Goal: Information Seeking & Learning: Learn about a topic

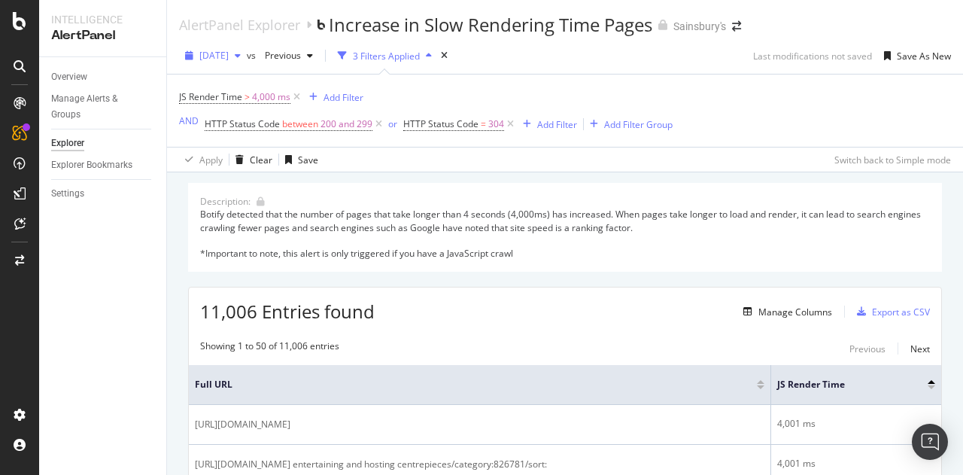
click at [241, 56] on icon "button" at bounding box center [238, 55] width 6 height 9
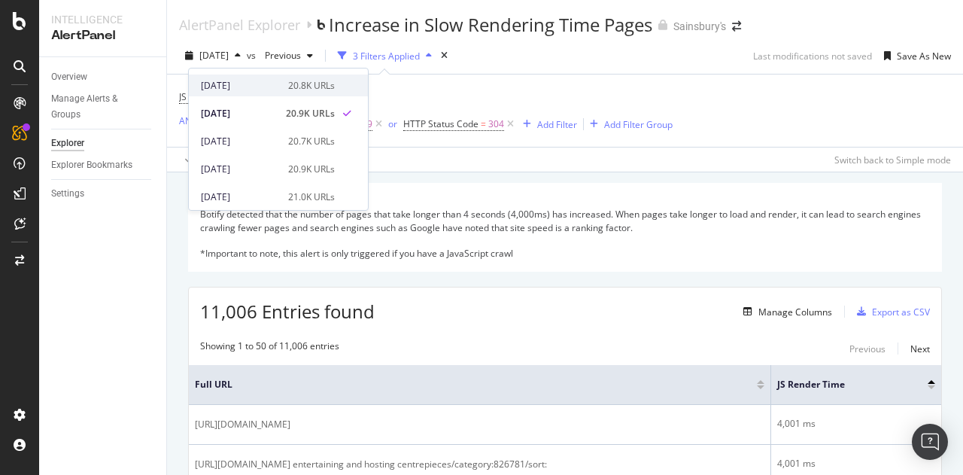
click at [239, 85] on div "2025 Sep. 18th" at bounding box center [240, 86] width 78 height 14
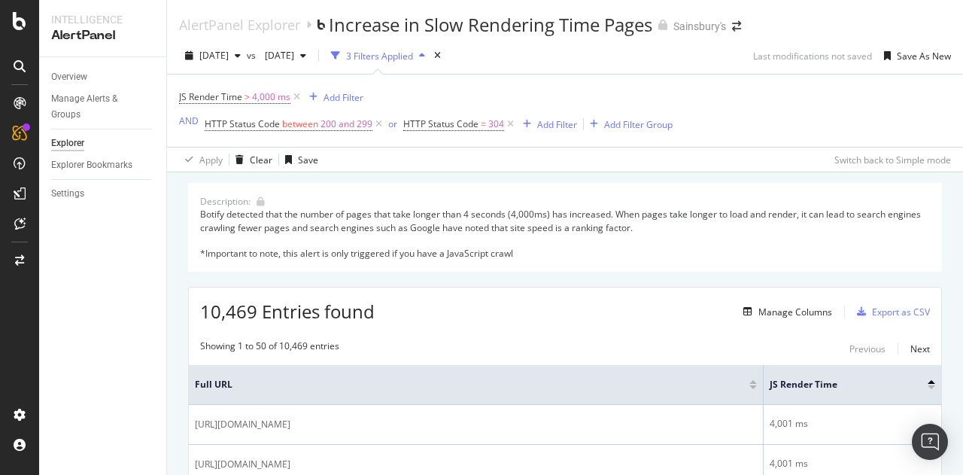
click at [927, 226] on div "Description: Botify detected that the number of pages that take longer than 4 s…" at bounding box center [565, 227] width 754 height 89
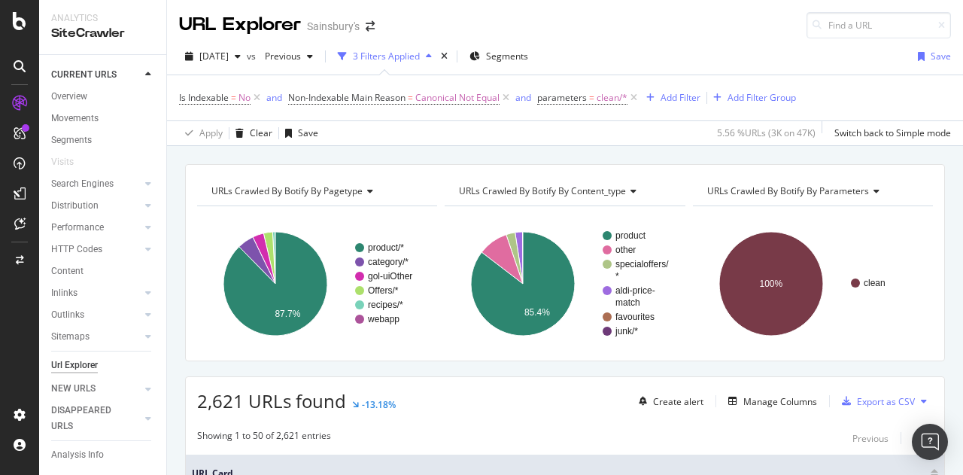
click at [238, 45] on div "2025 Sep. 15th" at bounding box center [213, 56] width 68 height 23
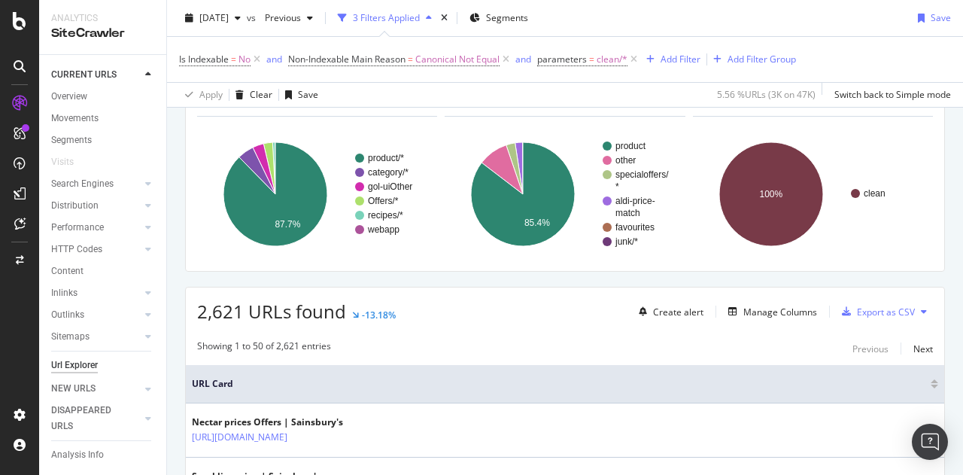
click at [645, 20] on div "2025 Sep. 15th vs Previous 3 Filters Applied Segments Save" at bounding box center [565, 21] width 796 height 30
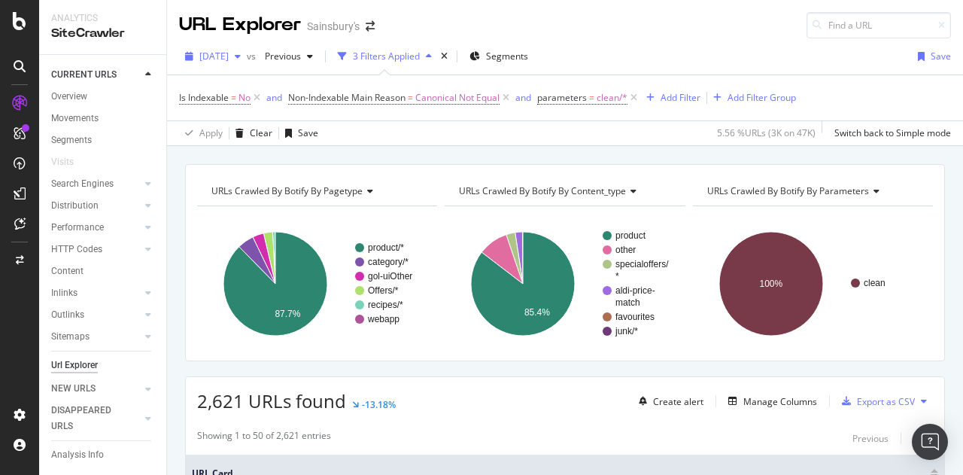
click at [229, 56] on span "2025 Sep. 15th" at bounding box center [213, 56] width 29 height 13
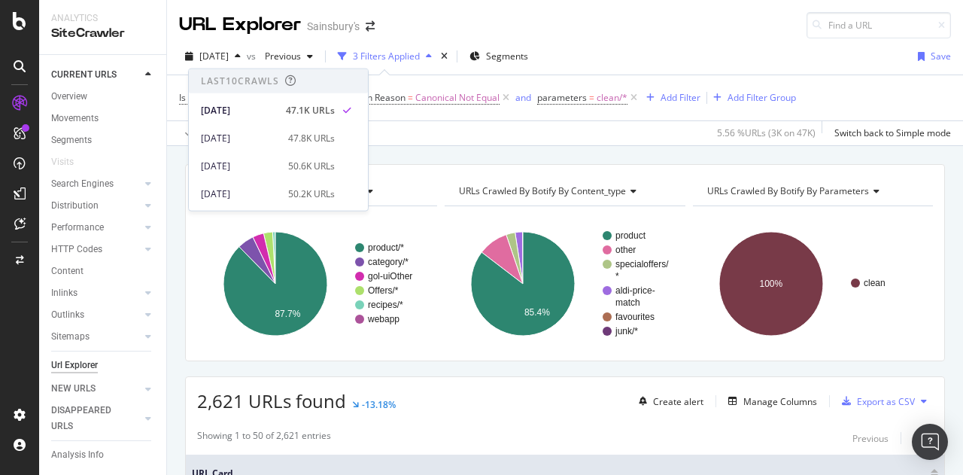
click at [580, 50] on div "2025 Sep. 15th vs Previous 3 Filters Applied Segments Save" at bounding box center [565, 59] width 796 height 30
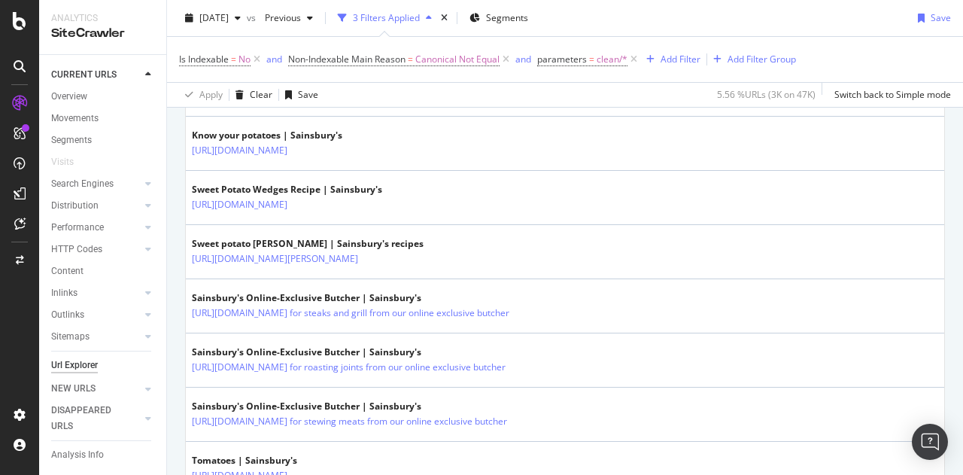
scroll to position [1430, 0]
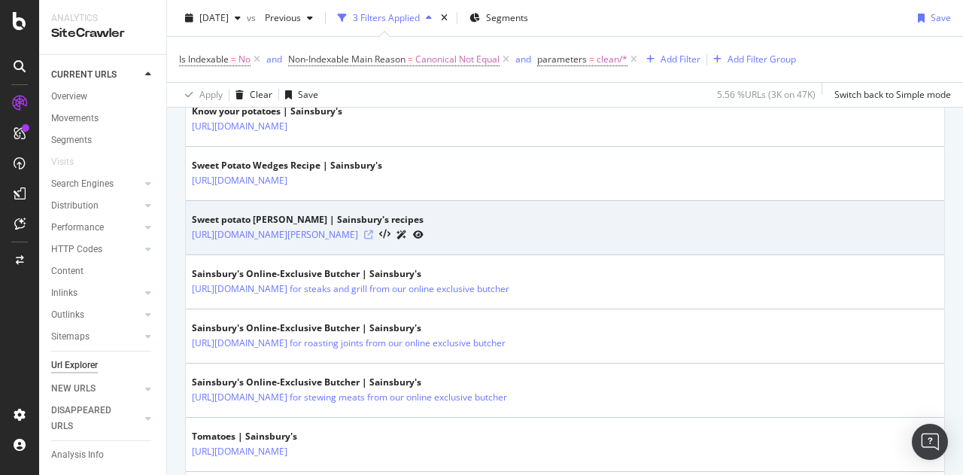
click at [373, 230] on icon at bounding box center [368, 234] width 9 height 9
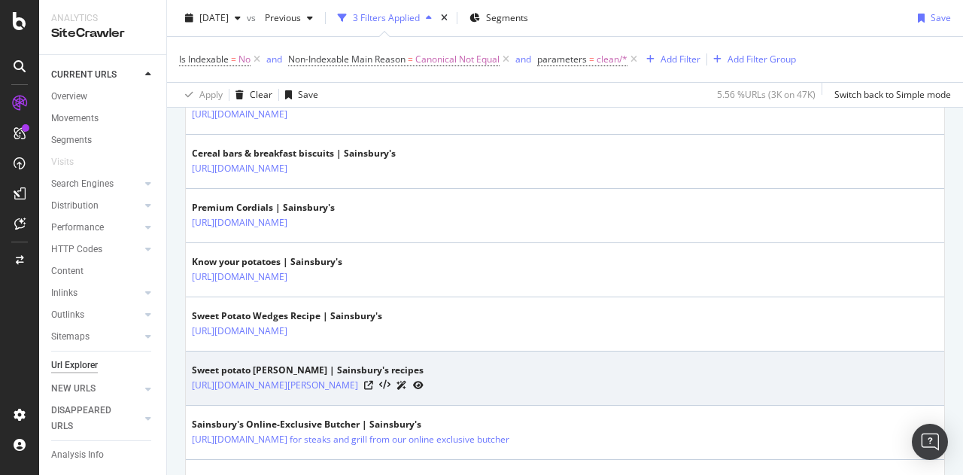
scroll to position [1354, 0]
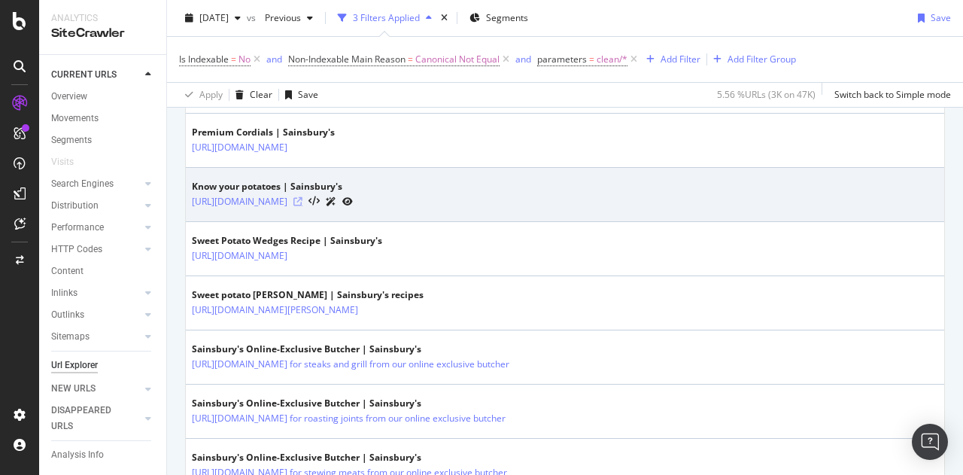
click at [302, 197] on icon at bounding box center [297, 201] width 9 height 9
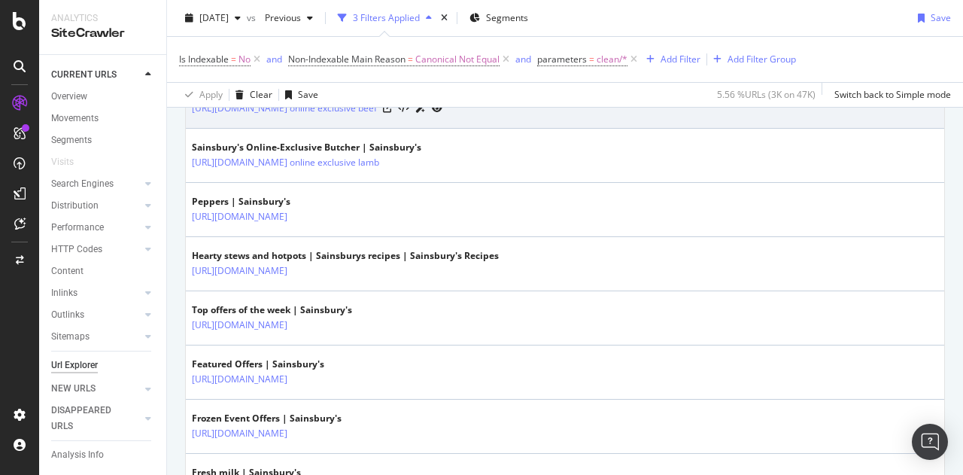
scroll to position [1956, 0]
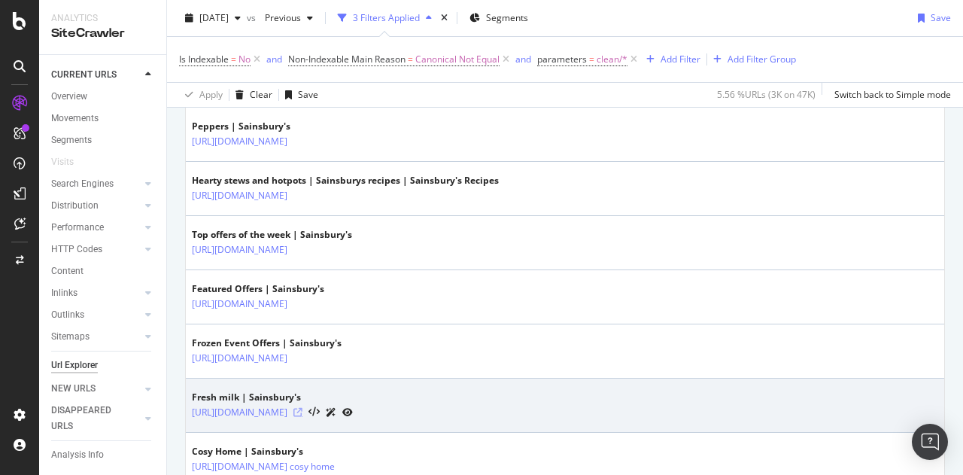
click at [302, 408] on icon at bounding box center [297, 412] width 9 height 9
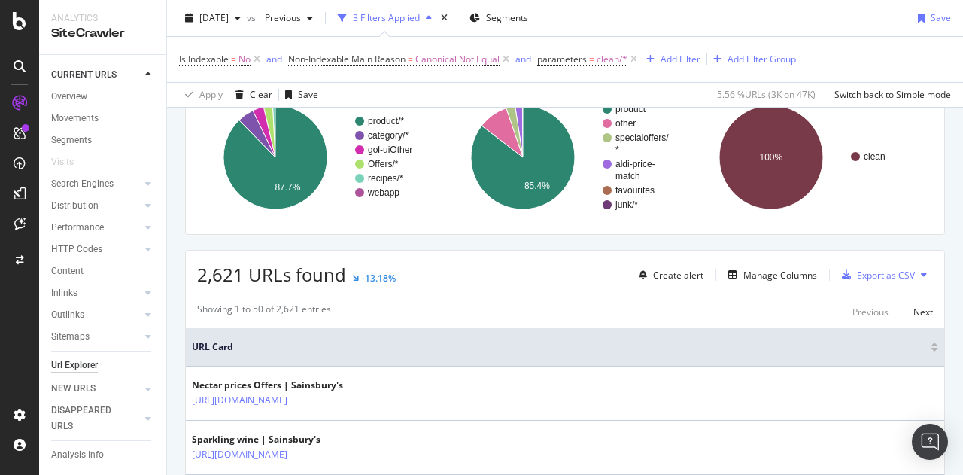
scroll to position [0, 0]
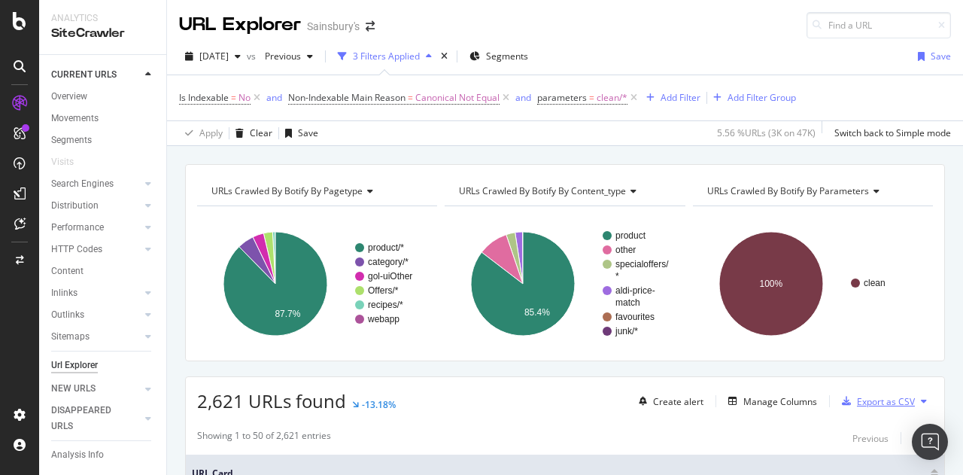
click at [869, 395] on div "Export as CSV" at bounding box center [886, 401] width 58 height 13
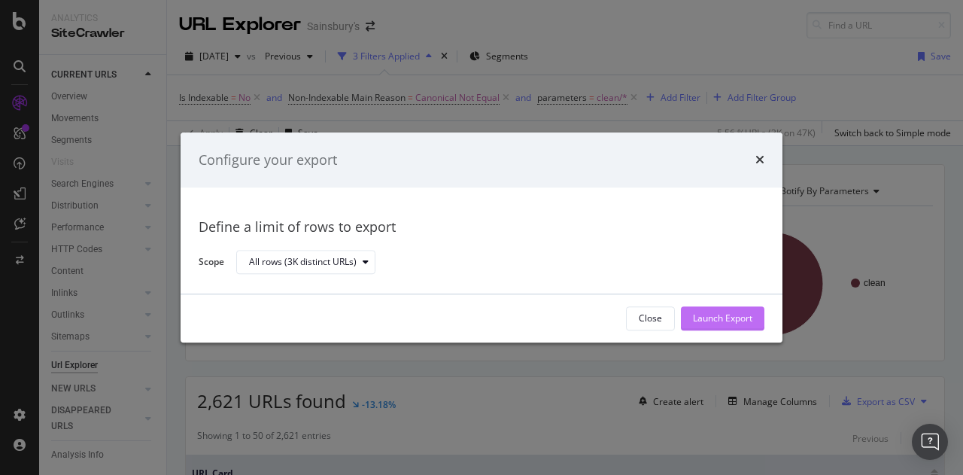
click at [698, 317] on div "Launch Export" at bounding box center [722, 318] width 59 height 13
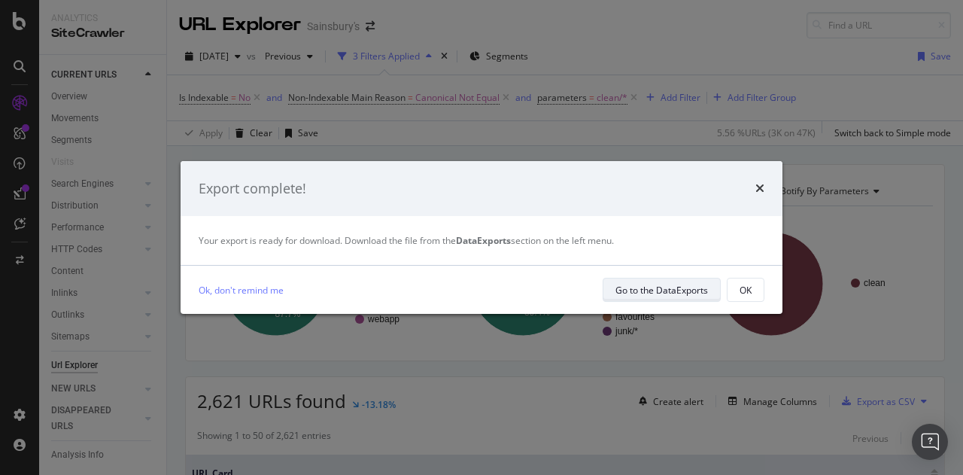
click at [646, 293] on div "Go to the DataExports" at bounding box center [662, 290] width 93 height 13
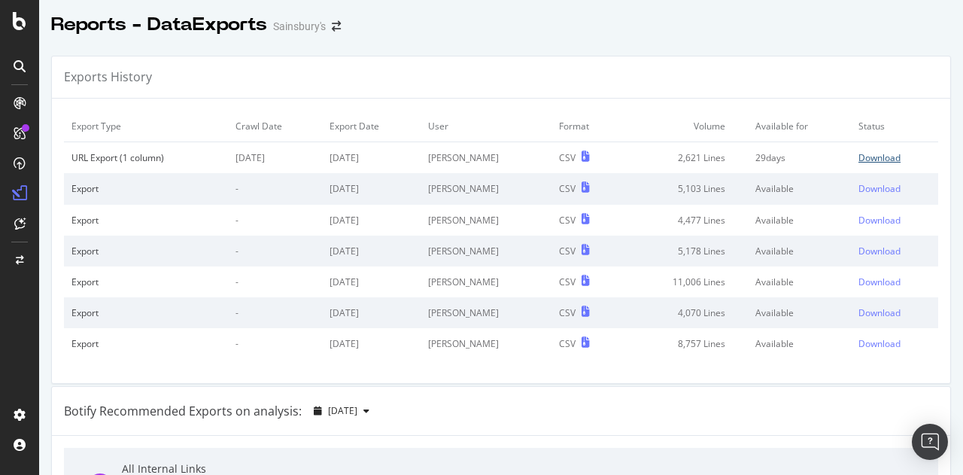
click at [859, 154] on div "Download" at bounding box center [880, 157] width 42 height 13
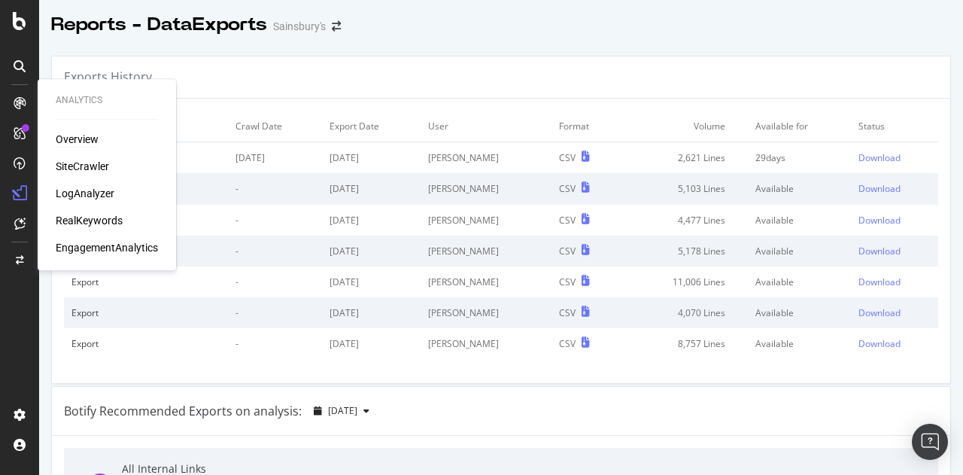
click at [79, 135] on div "Overview" at bounding box center [77, 139] width 43 height 15
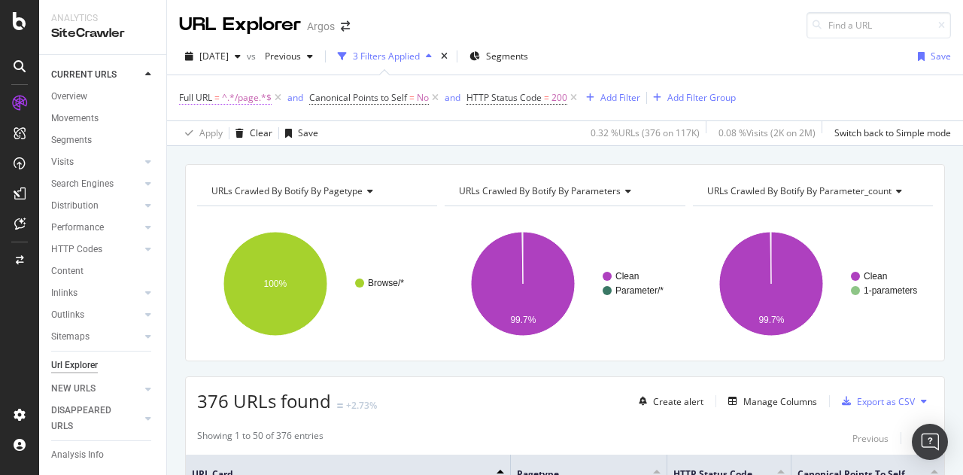
click at [203, 99] on span "Full URL" at bounding box center [195, 97] width 33 height 13
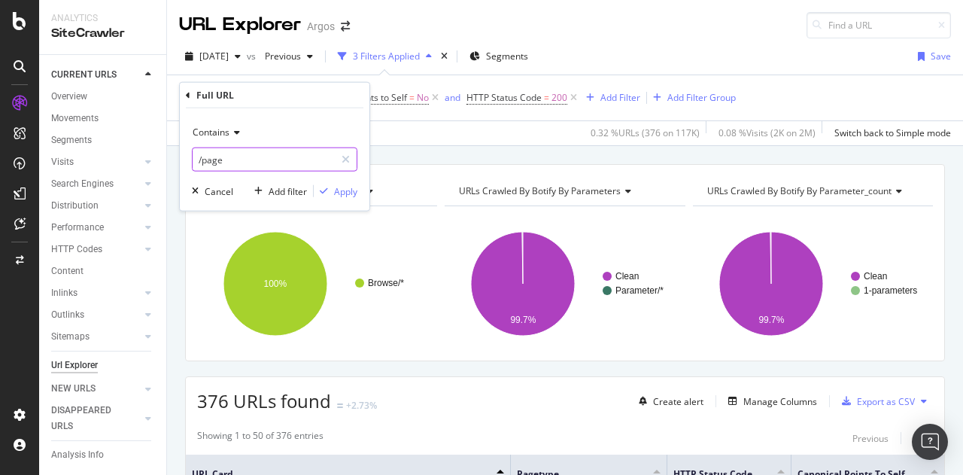
click at [232, 163] on input "/page" at bounding box center [264, 159] width 142 height 24
click at [379, 29] on div "URL Explorer Argos" at bounding box center [565, 19] width 796 height 38
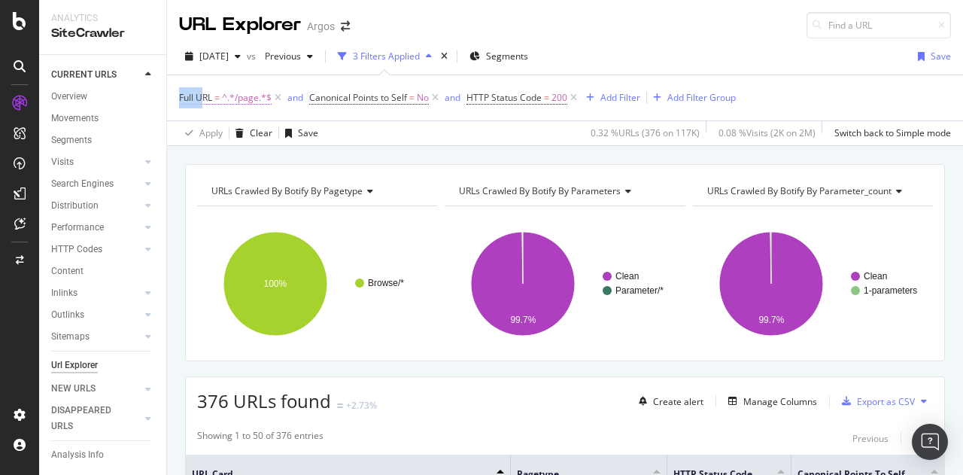
drag, startPoint x: 175, startPoint y: 97, endPoint x: 200, endPoint y: 97, distance: 25.6
click at [200, 97] on div "Full URL = ^.*/page.*$ and Canonical Points to Self = No and HTTP Status Code =…" at bounding box center [565, 109] width 796 height 71
click at [252, 97] on span "^.*/page.*$" at bounding box center [247, 97] width 50 height 21
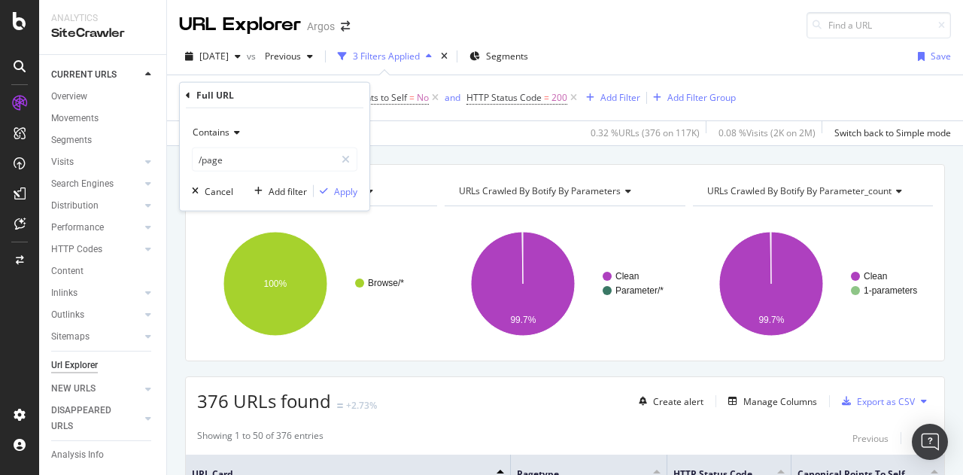
click at [635, 33] on div "URL Explorer Argos" at bounding box center [565, 19] width 796 height 38
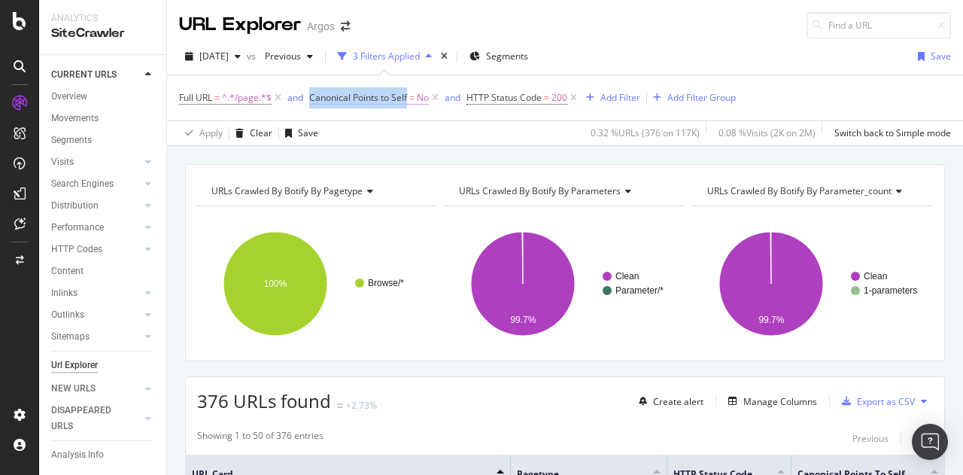
drag, startPoint x: 310, startPoint y: 96, endPoint x: 406, endPoint y: 99, distance: 96.4
click at [406, 99] on span "Canonical Points to Self" at bounding box center [358, 97] width 98 height 13
click at [533, 25] on div "URL Explorer Argos" at bounding box center [565, 19] width 796 height 38
copy span "Canonical Points to Self"
drag, startPoint x: 409, startPoint y: 97, endPoint x: 312, endPoint y: 99, distance: 97.1
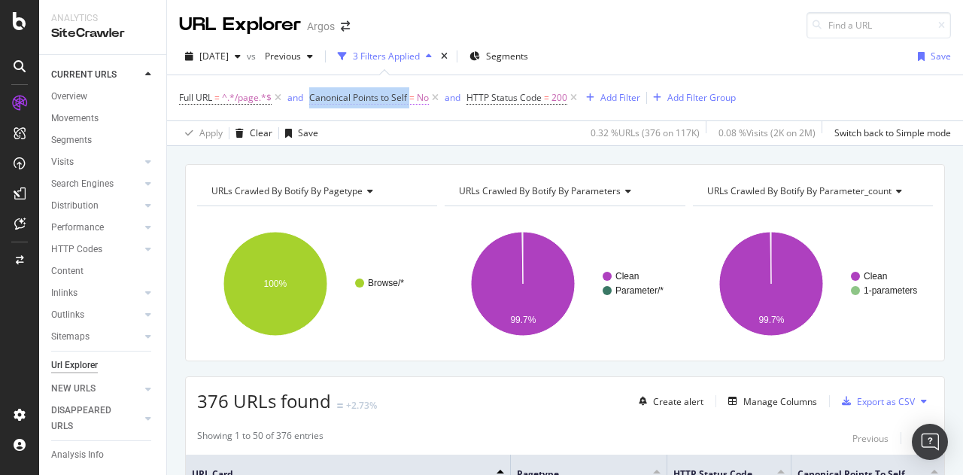
click at [312, 99] on span "Canonical Points to Self = No" at bounding box center [369, 98] width 120 height 14
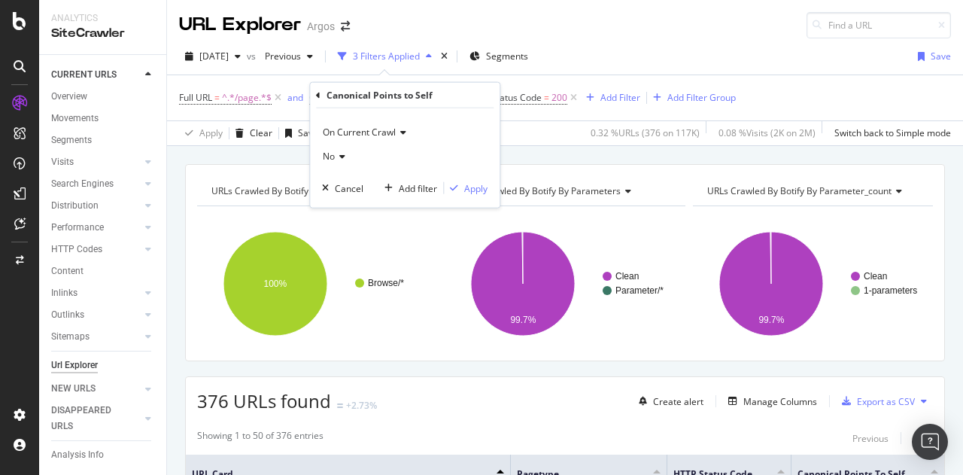
click at [658, 20] on div "URL Explorer Argos" at bounding box center [565, 19] width 796 height 38
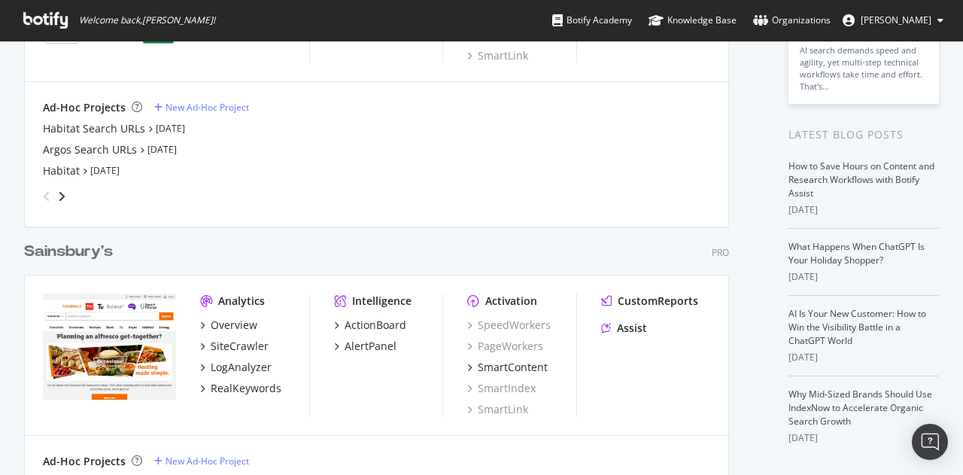
scroll to position [301, 0]
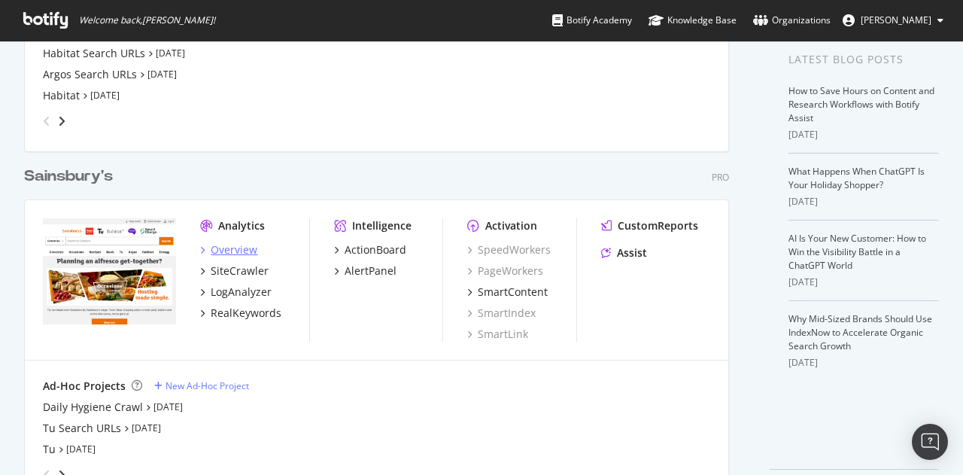
click at [225, 250] on div "Overview" at bounding box center [234, 249] width 47 height 15
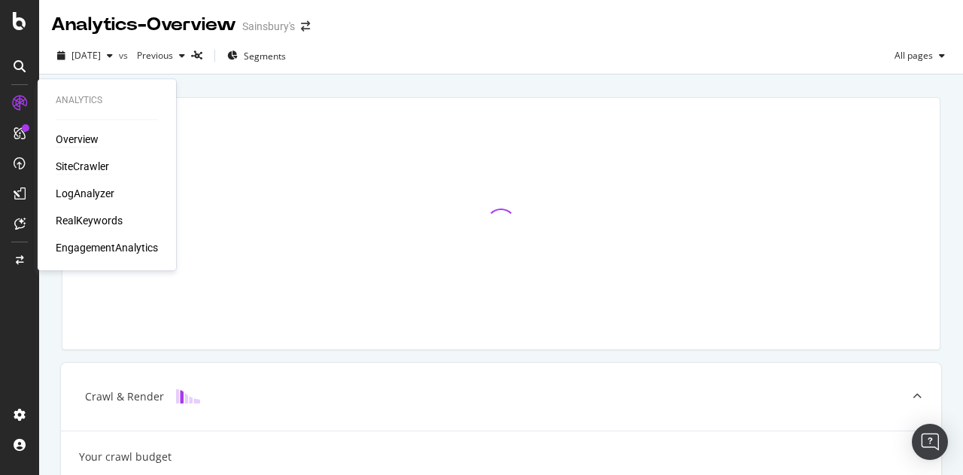
click at [96, 161] on div "SiteCrawler" at bounding box center [82, 166] width 53 height 15
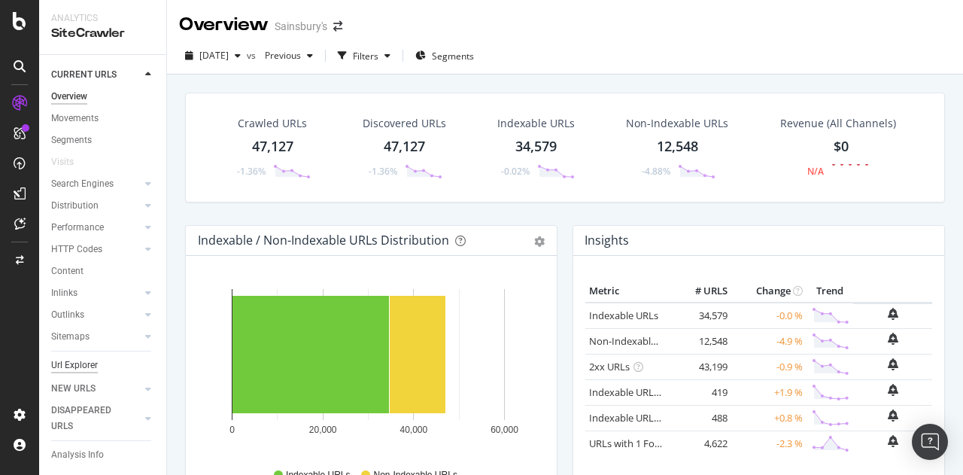
click at [59, 360] on div "Url Explorer" at bounding box center [74, 365] width 47 height 16
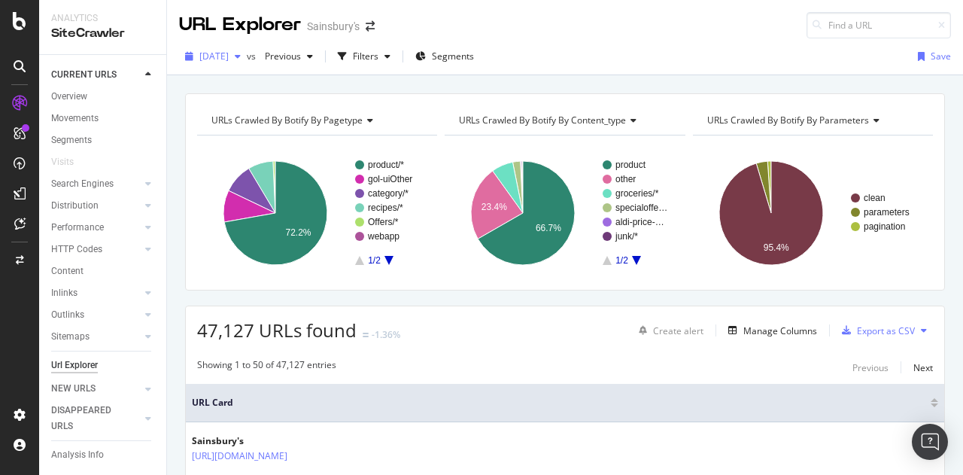
click at [229, 54] on span "2025 Sep. 15th" at bounding box center [213, 56] width 29 height 13
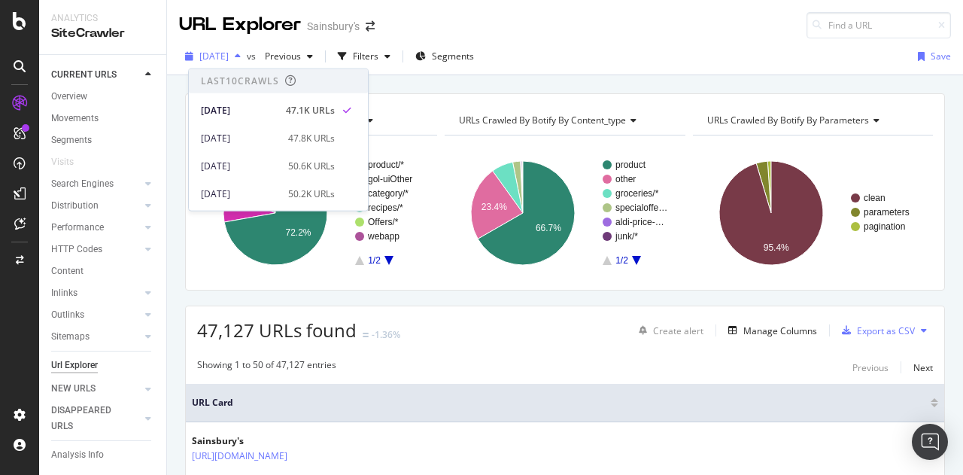
click at [229, 51] on span "2025 Sep. 15th" at bounding box center [213, 56] width 29 height 13
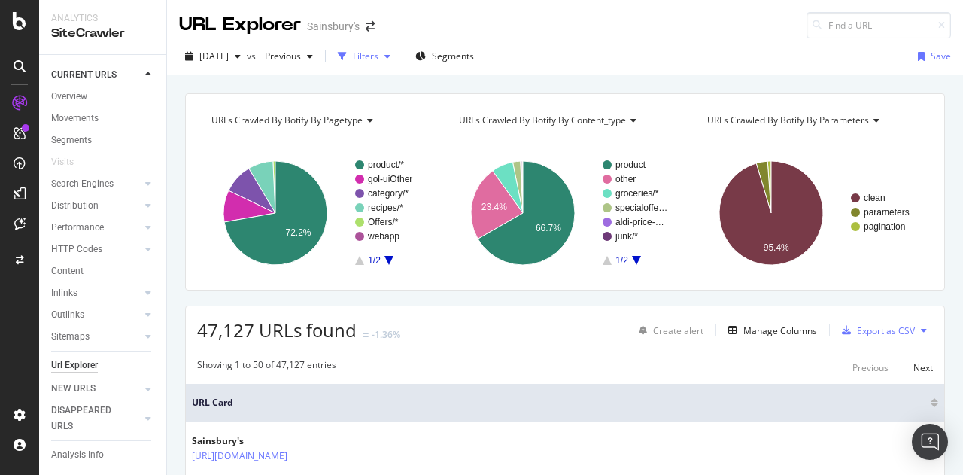
click at [378, 55] on div "Filters" at bounding box center [366, 56] width 26 height 13
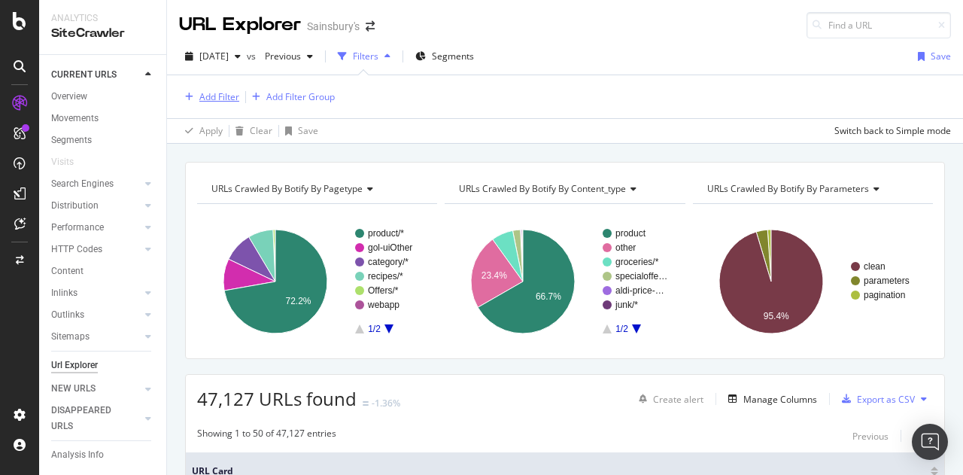
click at [197, 102] on div "Add Filter" at bounding box center [209, 97] width 60 height 17
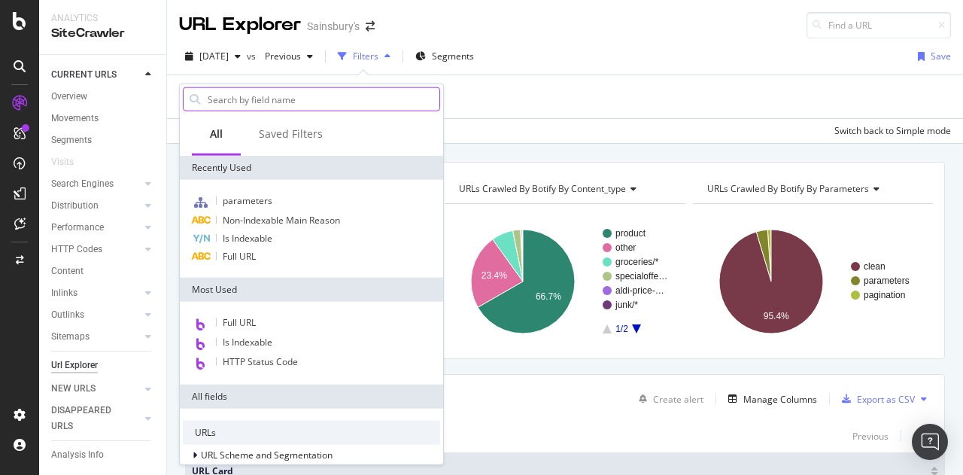
type input "/page"
click at [312, 99] on input "text" at bounding box center [322, 99] width 233 height 23
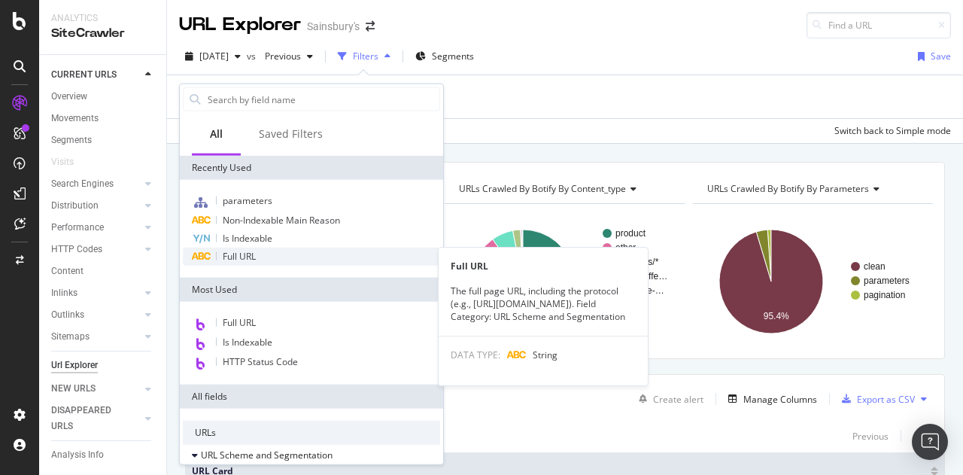
click at [241, 251] on span "Full URL" at bounding box center [239, 256] width 33 height 13
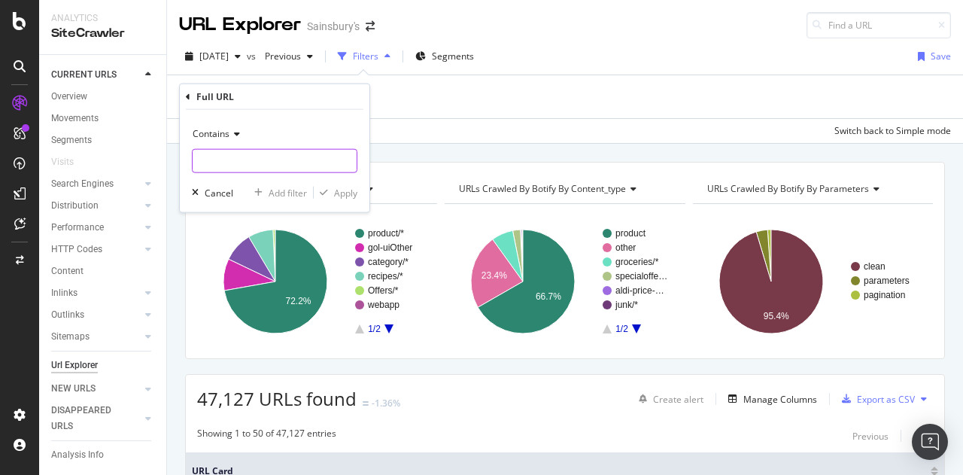
click at [248, 154] on input "text" at bounding box center [275, 161] width 164 height 24
click at [246, 159] on input "text" at bounding box center [275, 161] width 164 height 24
paste input "/page"
type input "/page"
click at [337, 192] on div "Apply" at bounding box center [345, 192] width 23 height 13
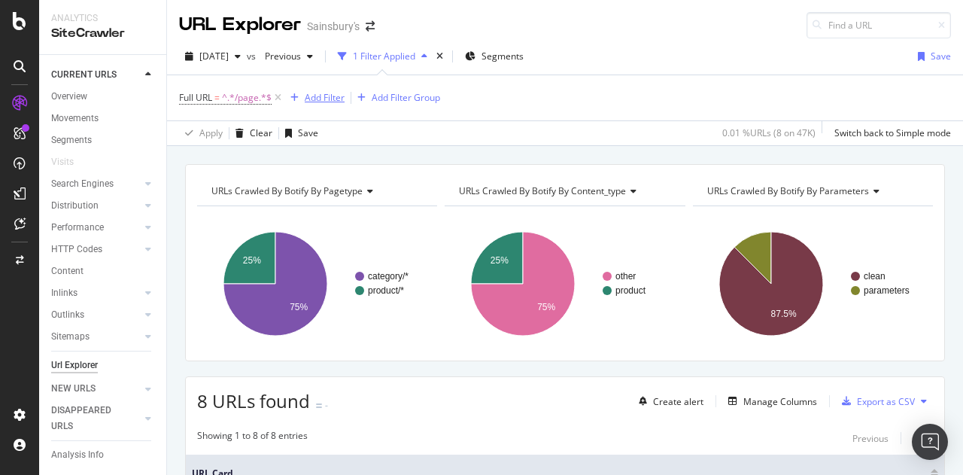
click at [329, 102] on div "Add Filter" at bounding box center [325, 97] width 40 height 13
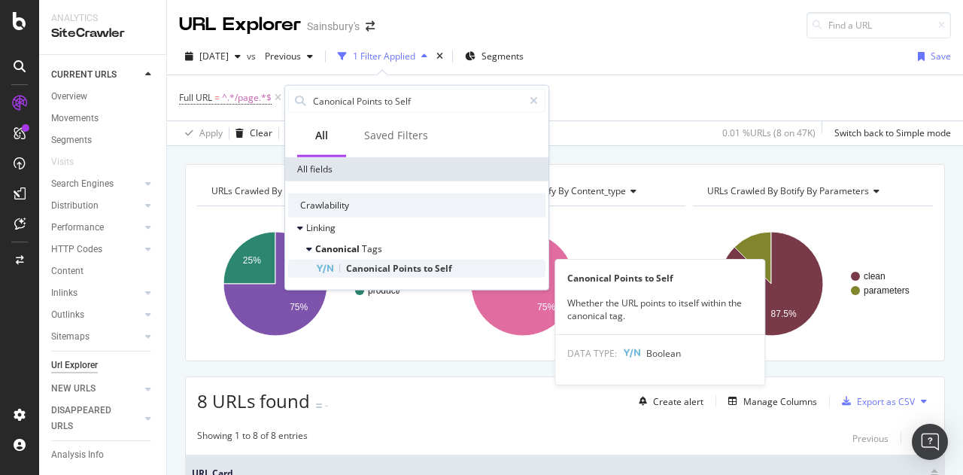
type input "Canonical Points to Self"
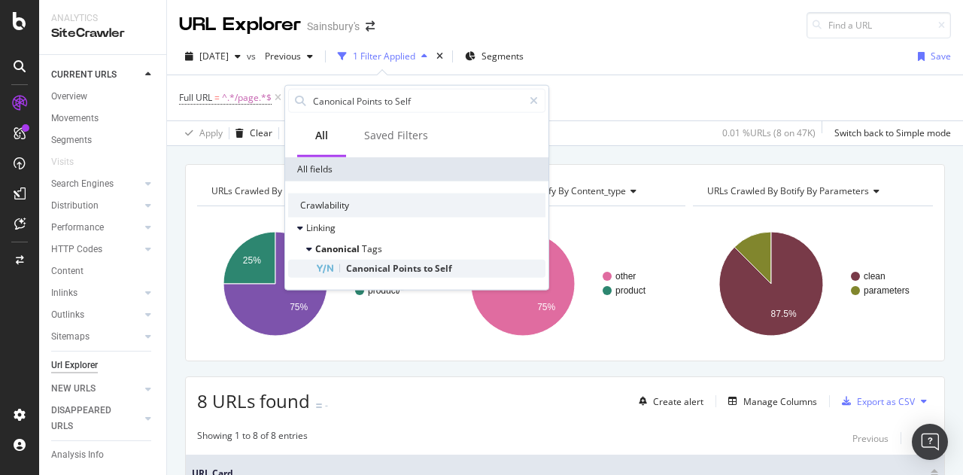
click at [429, 270] on span "to" at bounding box center [429, 268] width 11 height 13
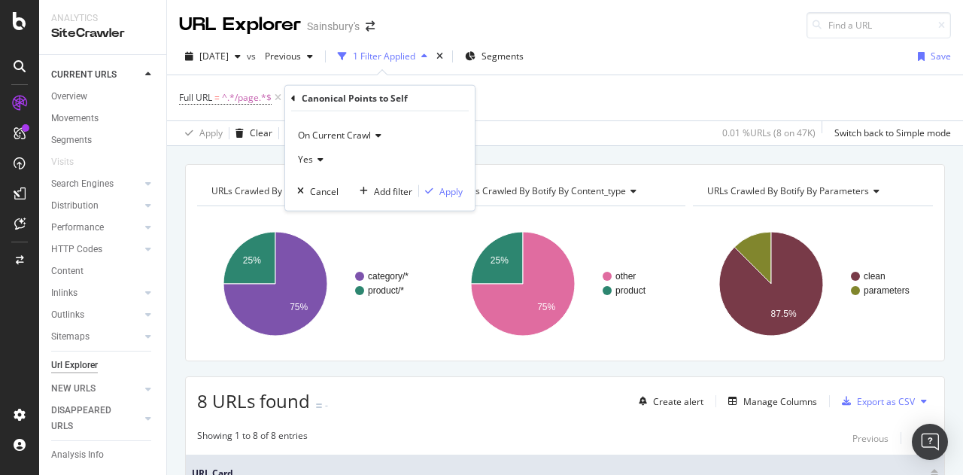
click at [316, 157] on icon at bounding box center [318, 159] width 11 height 9
click at [308, 213] on span "No" at bounding box center [311, 209] width 12 height 13
click at [441, 187] on div "Apply" at bounding box center [450, 190] width 23 height 13
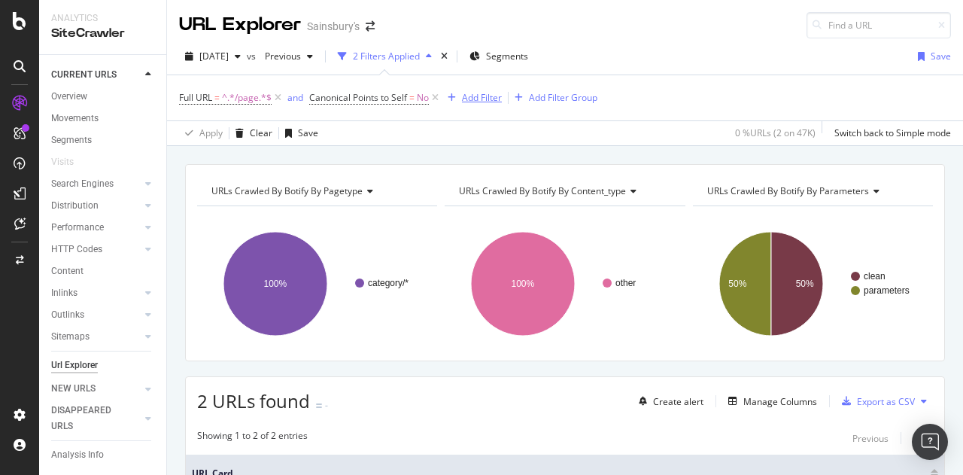
click at [468, 98] on div "Add Filter" at bounding box center [482, 97] width 40 height 13
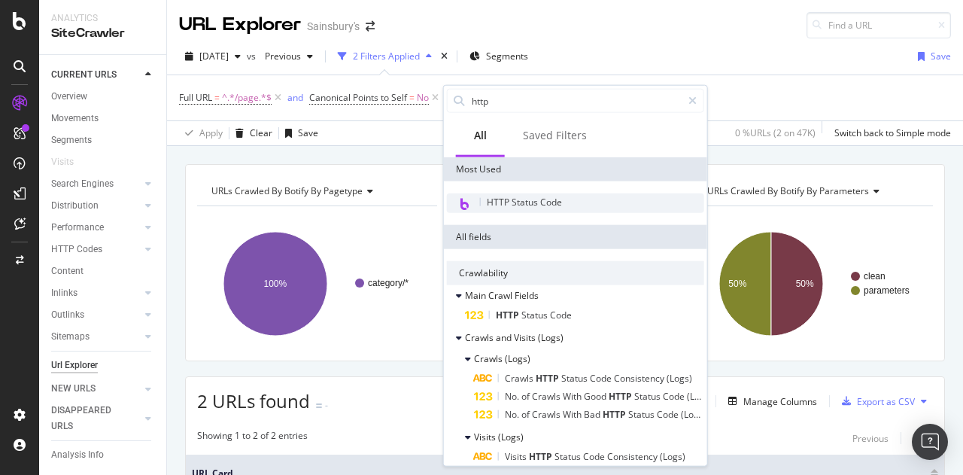
type input "http"
click at [549, 205] on span "HTTP Status Code" at bounding box center [524, 202] width 75 height 13
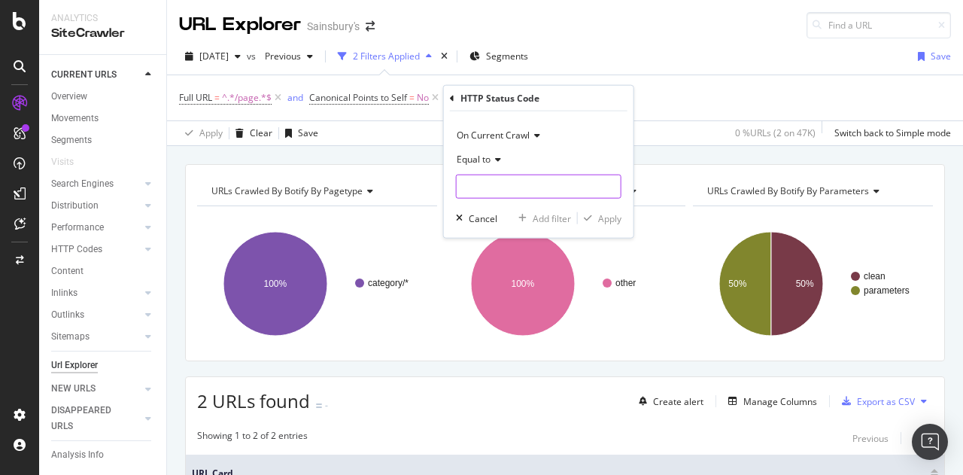
click at [515, 189] on input "number" at bounding box center [539, 187] width 166 height 24
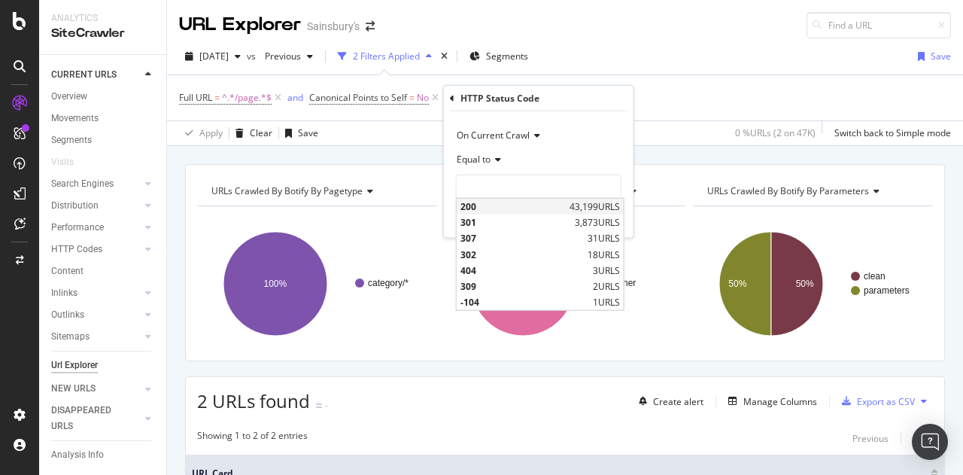
click at [473, 208] on span "200" at bounding box center [513, 206] width 105 height 13
type input "200"
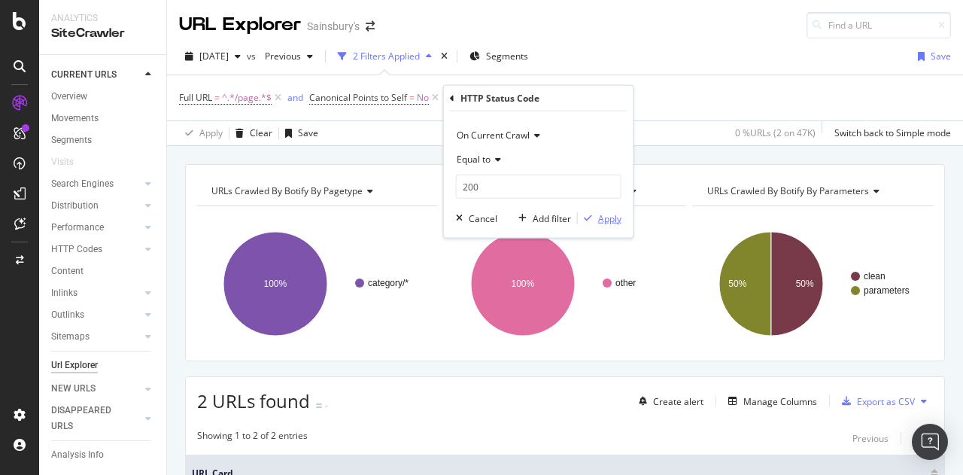
click at [614, 220] on div "Apply" at bounding box center [609, 217] width 23 height 13
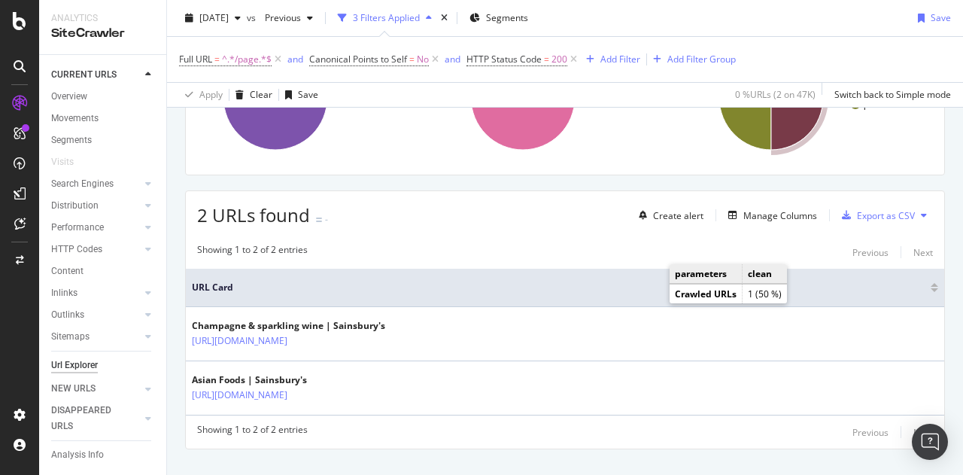
scroll to position [224, 0]
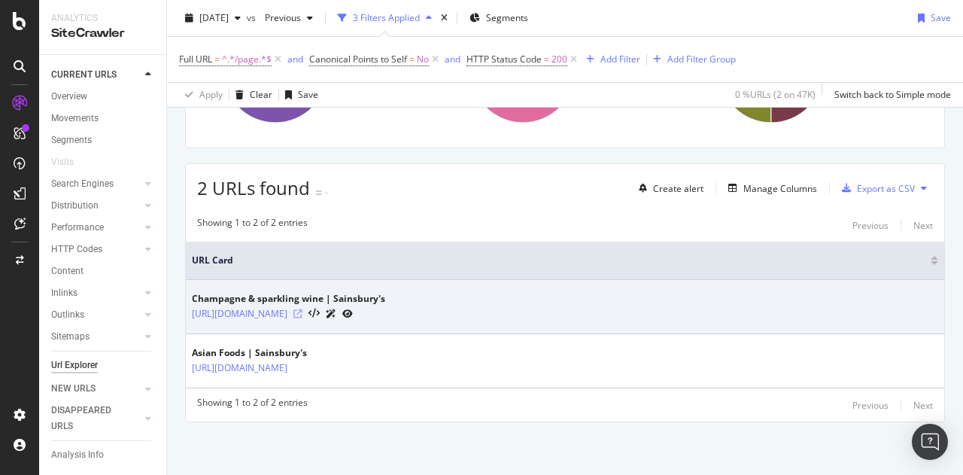
click at [302, 309] on icon at bounding box center [297, 313] width 9 height 9
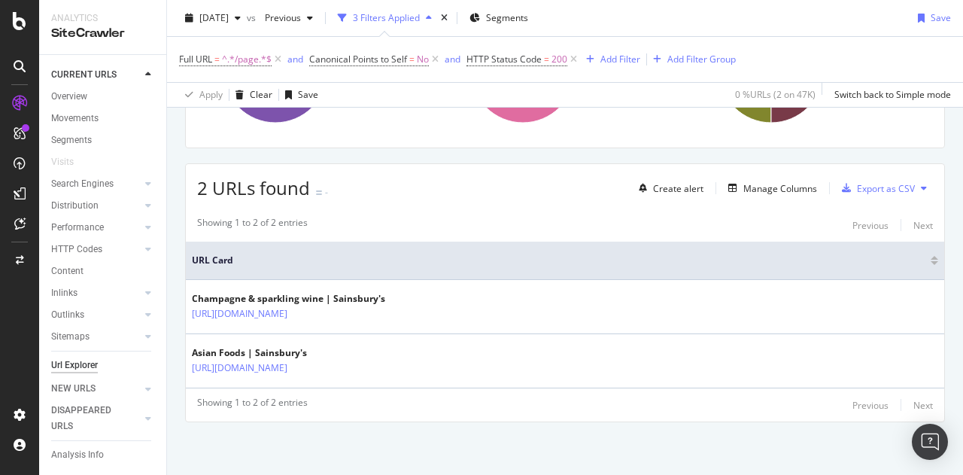
scroll to position [224, 0]
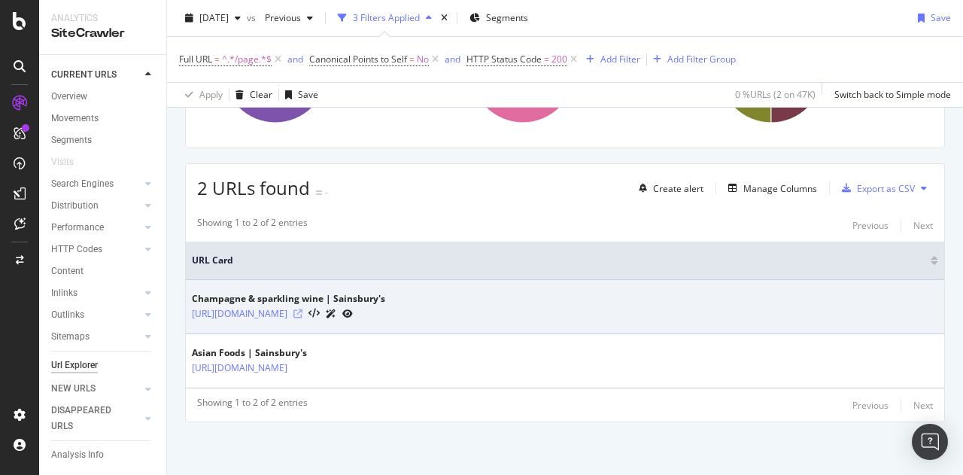
click at [302, 309] on icon at bounding box center [297, 313] width 9 height 9
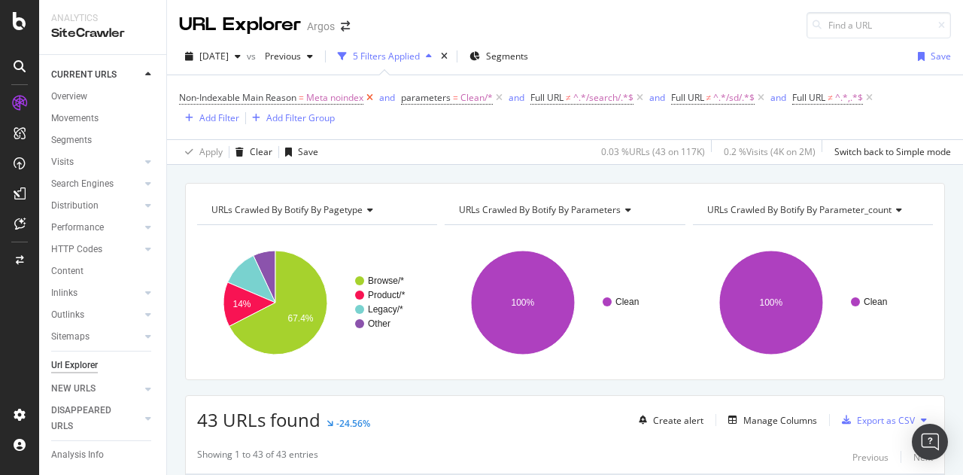
click at [372, 96] on icon at bounding box center [369, 97] width 13 height 15
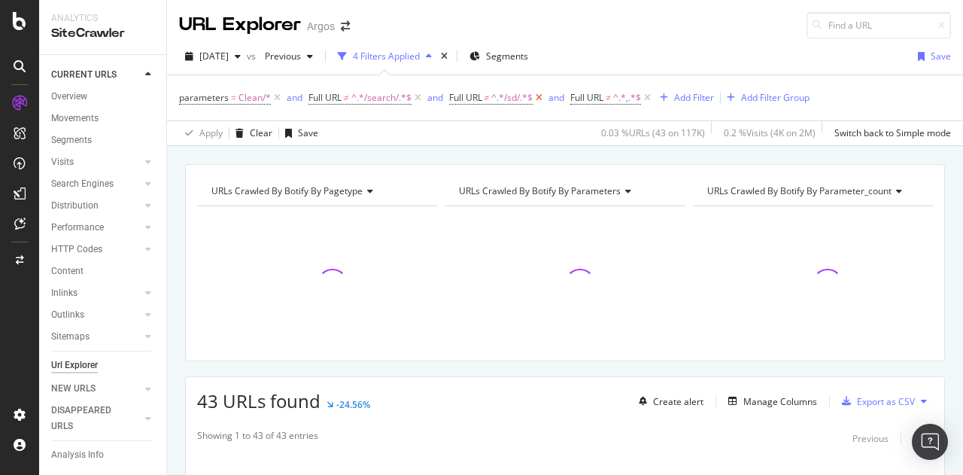
click at [540, 96] on icon at bounding box center [539, 97] width 13 height 15
click at [524, 98] on icon at bounding box center [525, 97] width 13 height 15
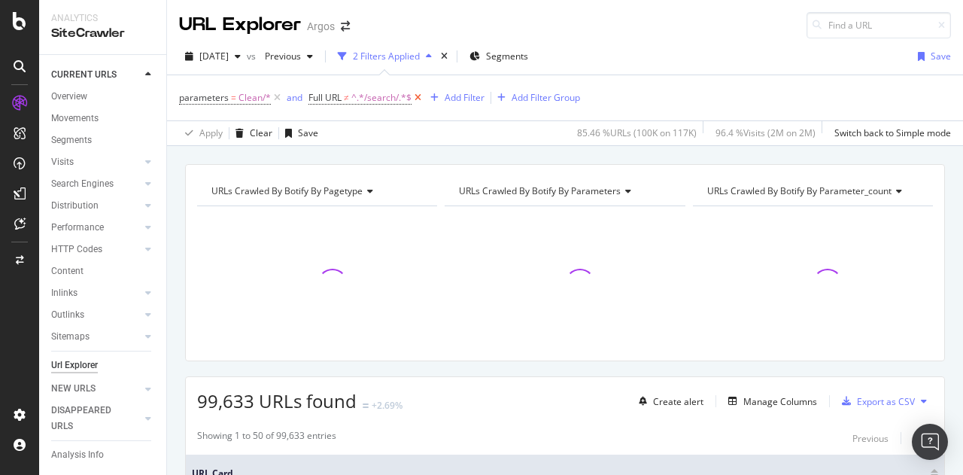
click at [415, 96] on icon at bounding box center [418, 97] width 13 height 15
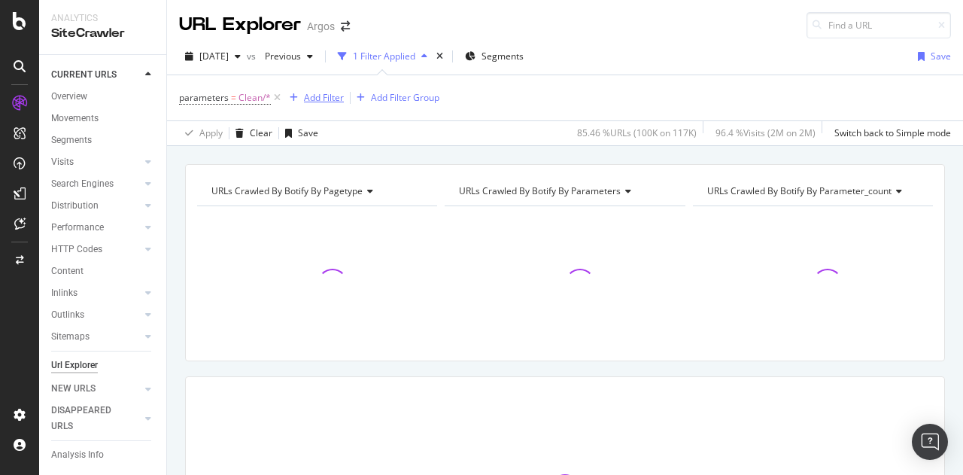
click at [313, 98] on div "Add Filter" at bounding box center [324, 97] width 40 height 13
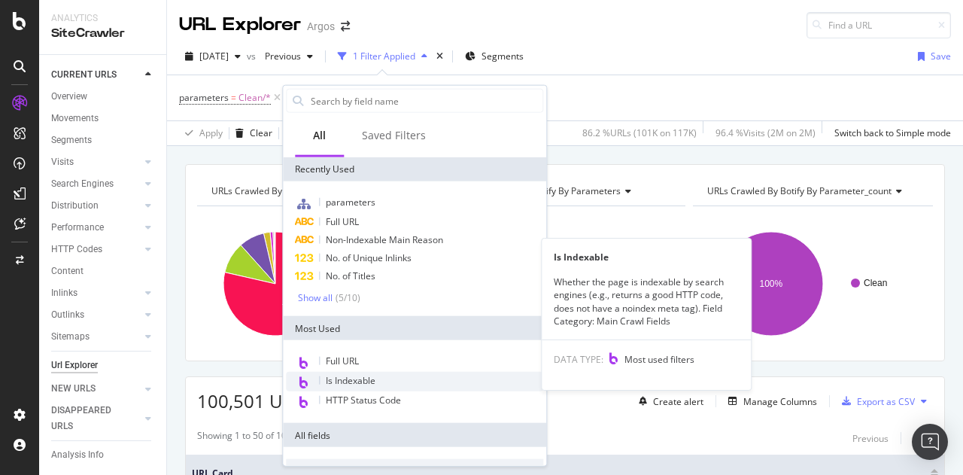
click at [400, 375] on div "Is Indexable" at bounding box center [414, 382] width 257 height 20
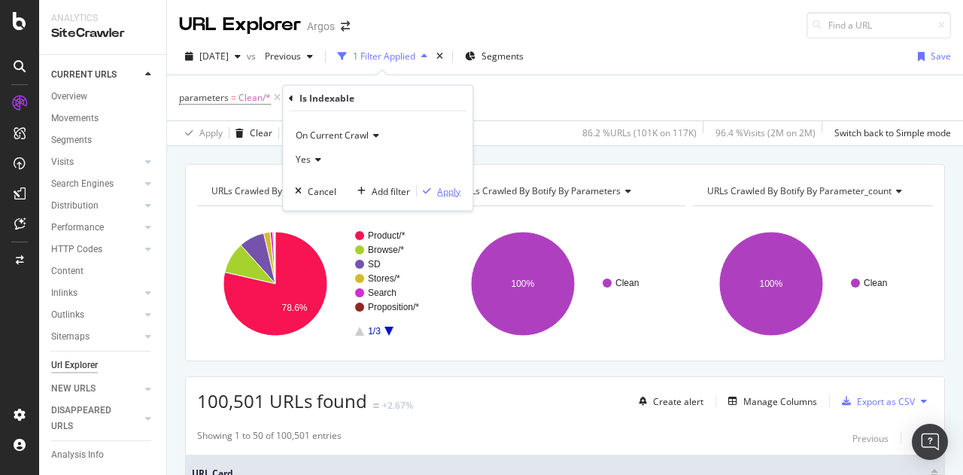
click at [438, 189] on div "Apply" at bounding box center [448, 190] width 23 height 13
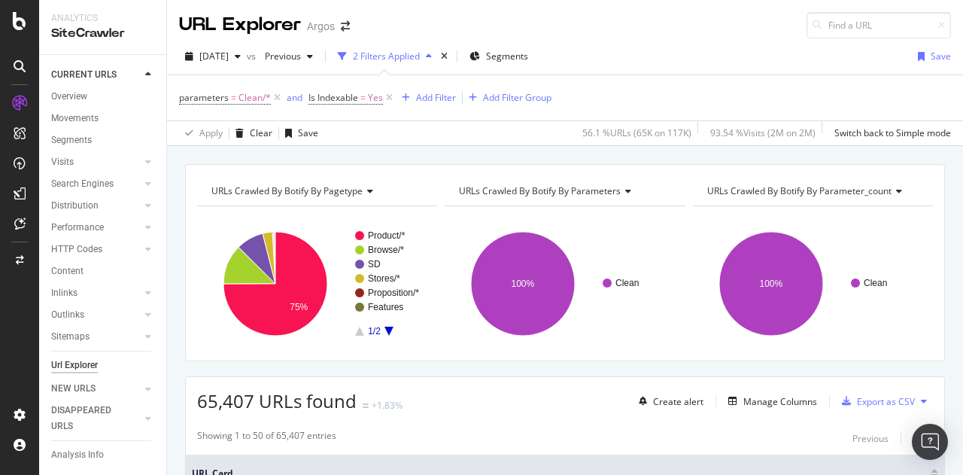
click at [390, 329] on icon "A chart." at bounding box center [389, 331] width 9 height 9
click at [358, 330] on icon "A chart." at bounding box center [359, 331] width 9 height 9
click at [359, 332] on icon "A chart." at bounding box center [359, 331] width 9 height 9
click at [387, 329] on icon "A chart." at bounding box center [389, 331] width 9 height 9
click at [358, 329] on icon "A chart." at bounding box center [359, 331] width 9 height 9
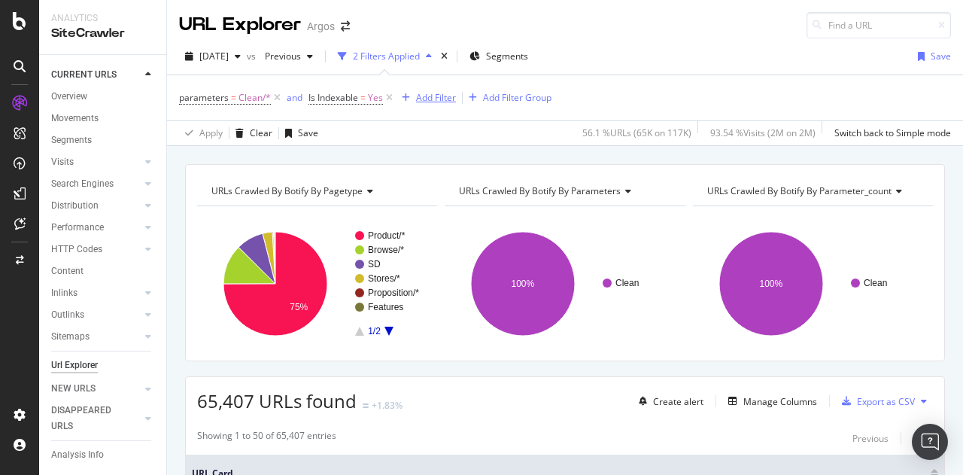
click at [433, 97] on div "Add Filter" at bounding box center [436, 97] width 40 height 13
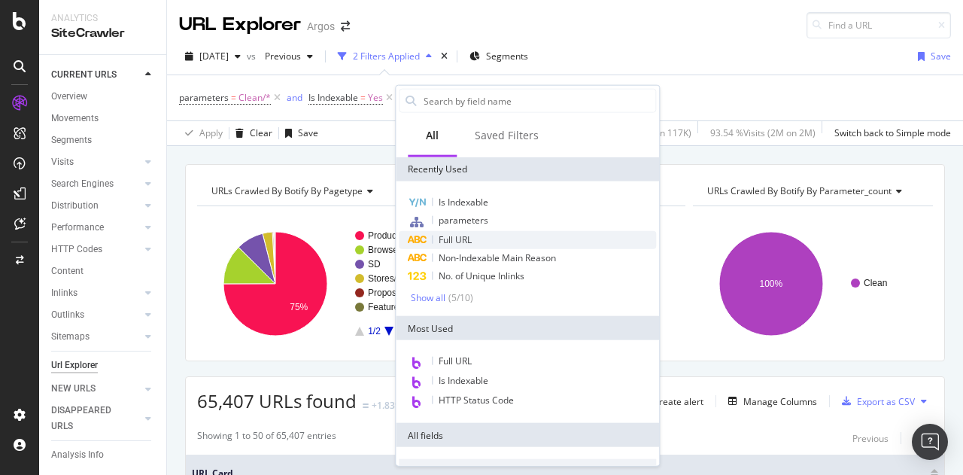
click at [480, 233] on div "Full URL" at bounding box center [527, 240] width 257 height 18
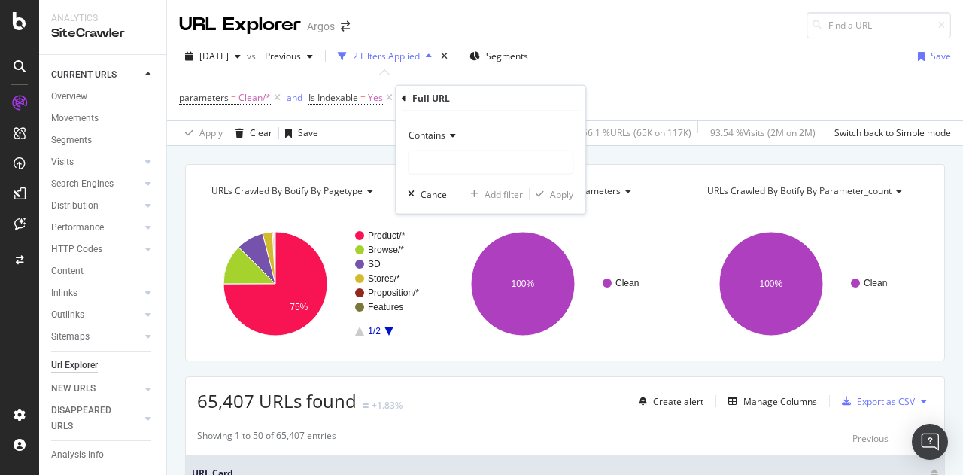
click at [418, 130] on span "Contains" at bounding box center [427, 135] width 37 height 13
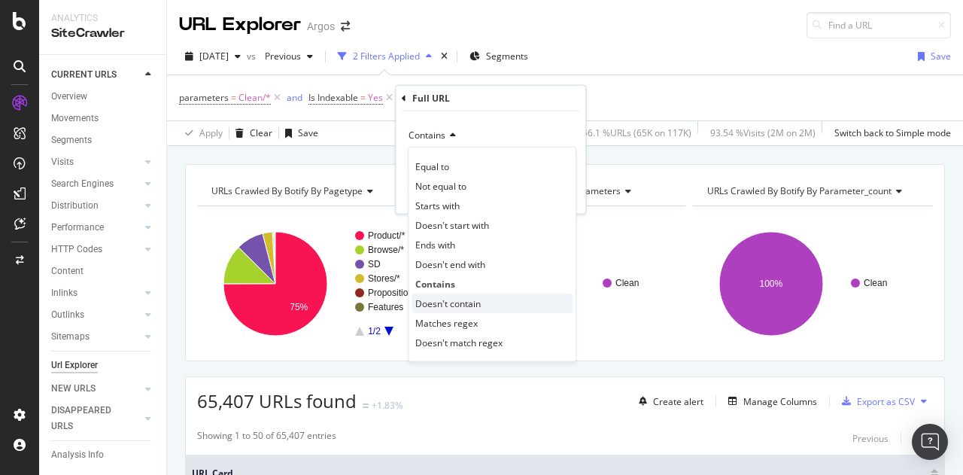
click at [448, 299] on span "Doesn't contain" at bounding box center [447, 302] width 65 height 13
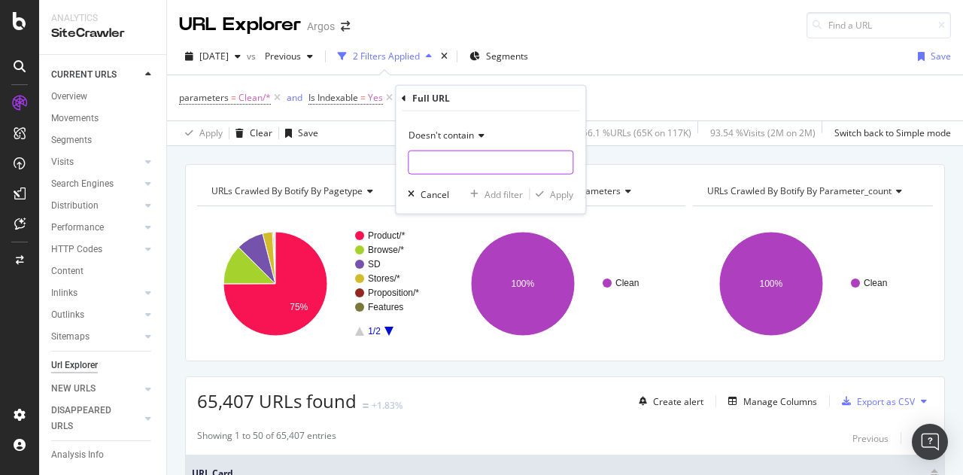
click at [441, 167] on input "text" at bounding box center [491, 162] width 164 height 24
type input "/product/"
click at [563, 192] on div "Apply" at bounding box center [561, 193] width 23 height 13
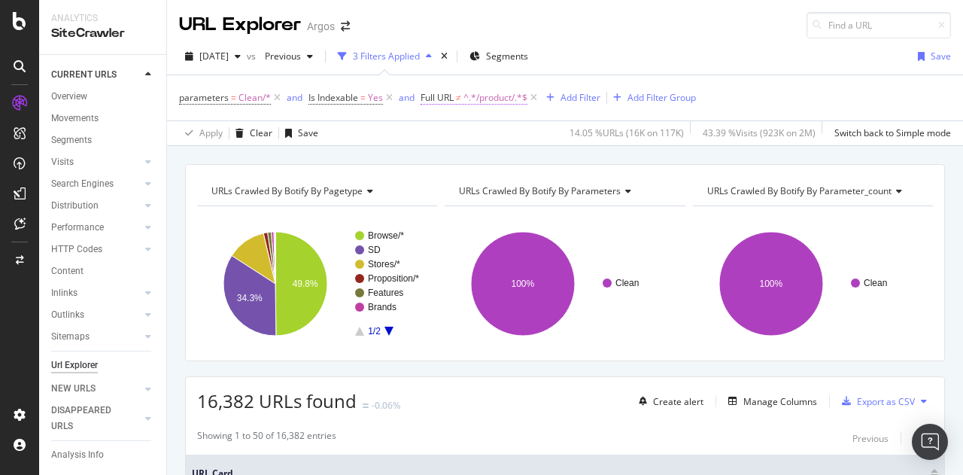
click at [464, 103] on span "^.*/product/.*$" at bounding box center [496, 97] width 64 height 21
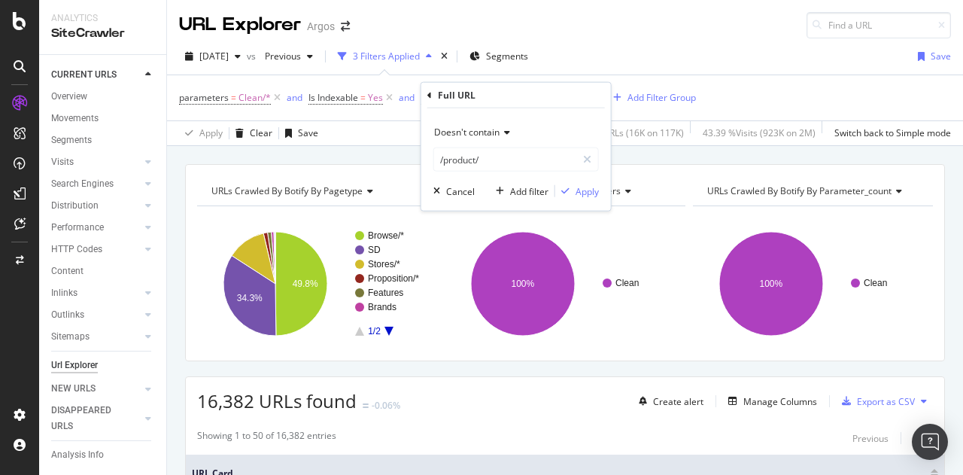
click at [452, 132] on span "Doesn't contain" at bounding box center [466, 132] width 65 height 13
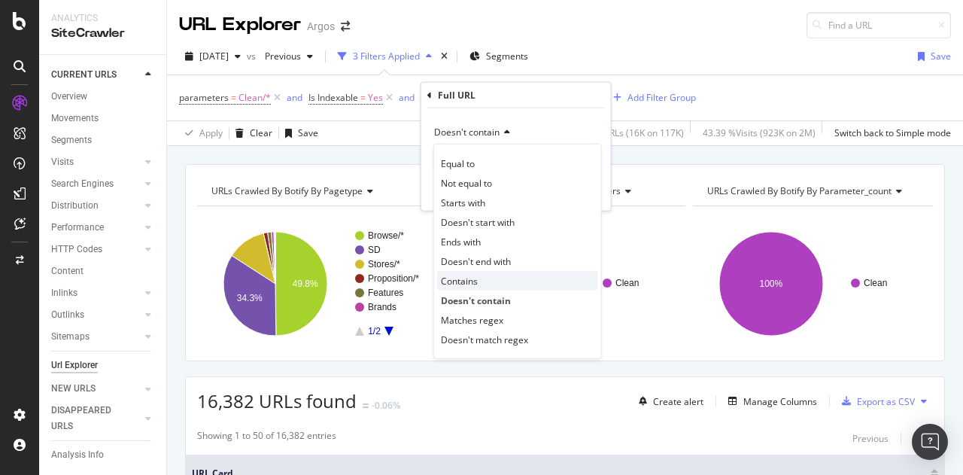
click at [482, 283] on div "Contains" at bounding box center [517, 281] width 161 height 20
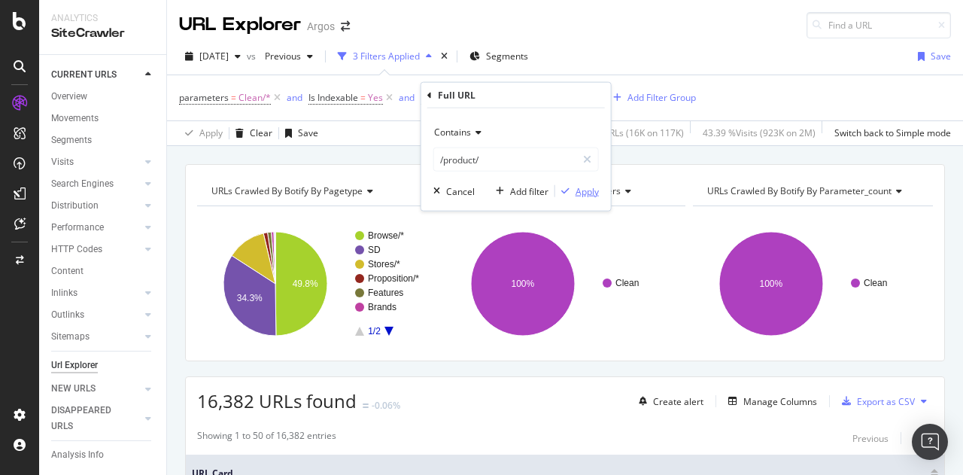
click at [579, 190] on div "Apply" at bounding box center [587, 190] width 23 height 13
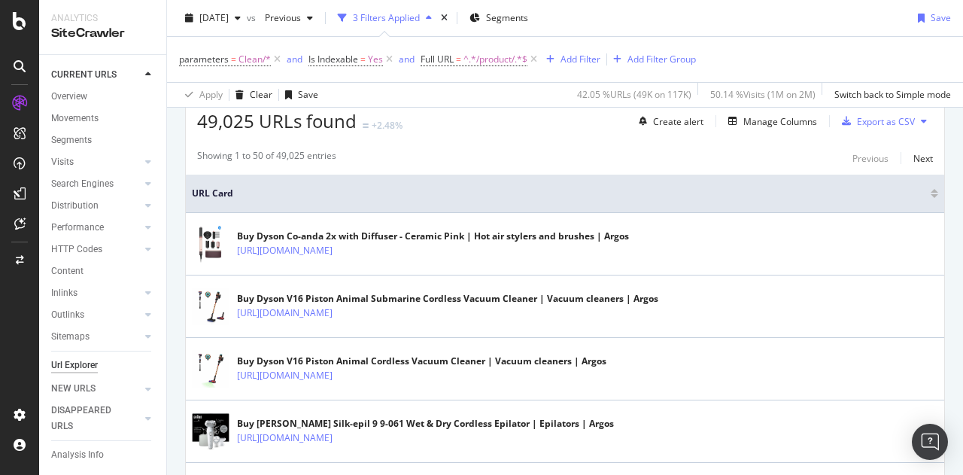
scroll to position [301, 0]
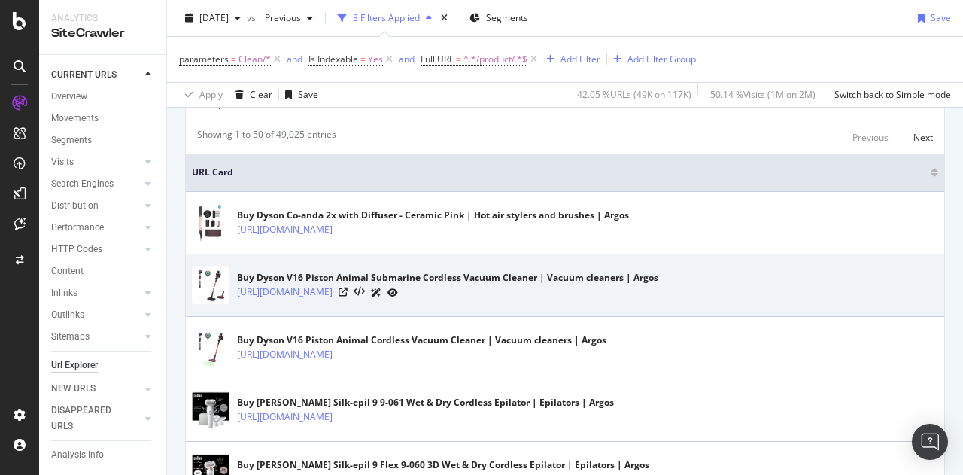
click at [418, 290] on div "https://www.argos.co.uk/product/7716706" at bounding box center [447, 292] width 421 height 16
click at [348, 287] on icon at bounding box center [343, 291] width 9 height 9
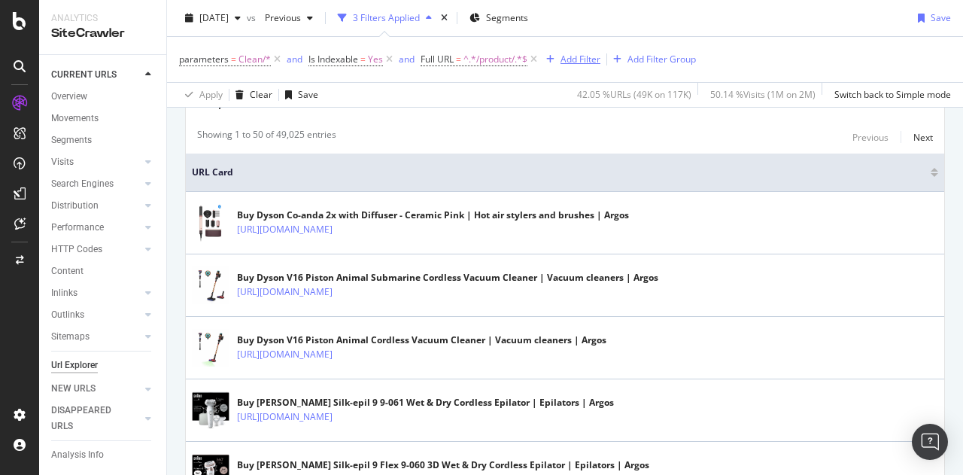
click at [588, 68] on button "Add Filter" at bounding box center [570, 59] width 60 height 18
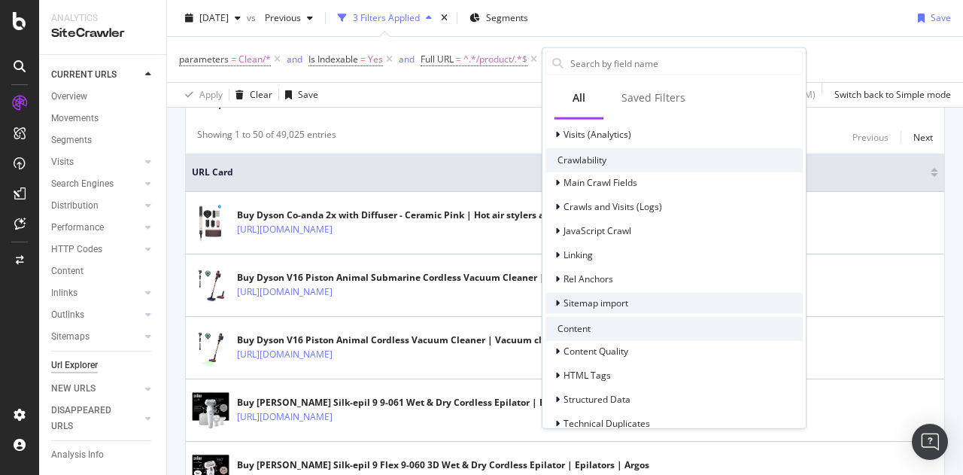
scroll to position [527, 0]
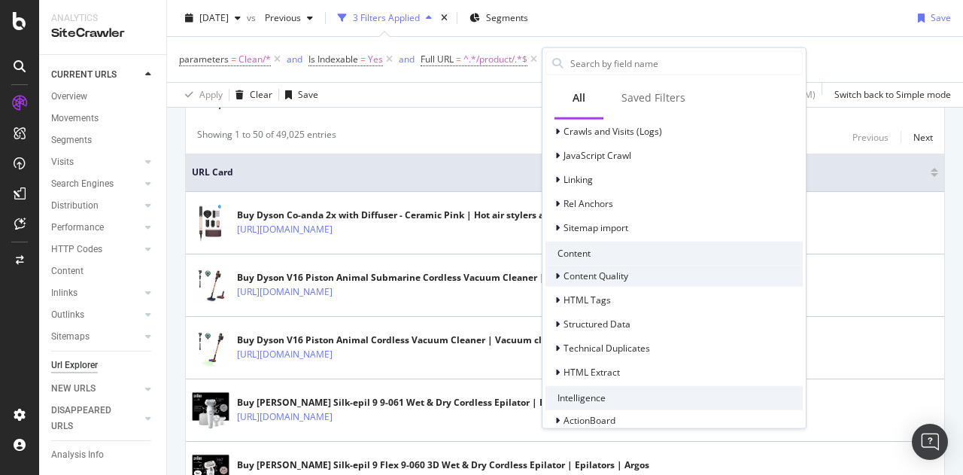
click at [558, 273] on icon at bounding box center [557, 275] width 5 height 9
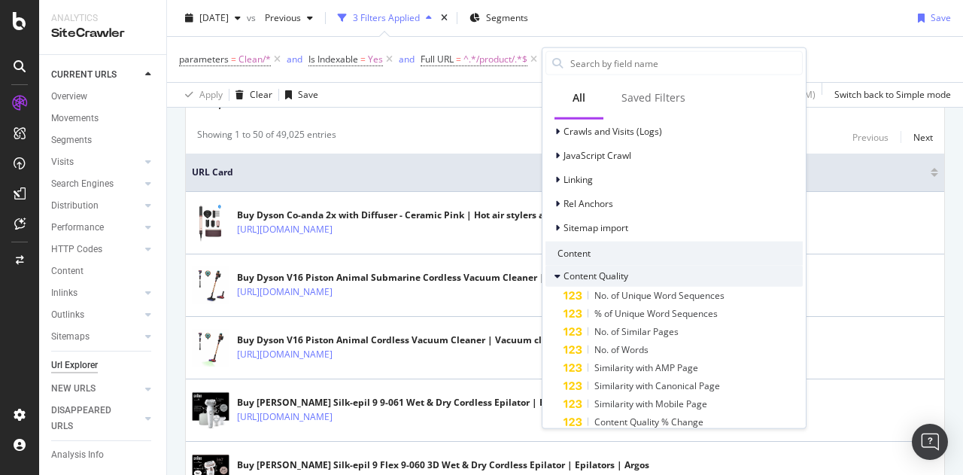
click at [558, 273] on icon at bounding box center [558, 275] width 6 height 9
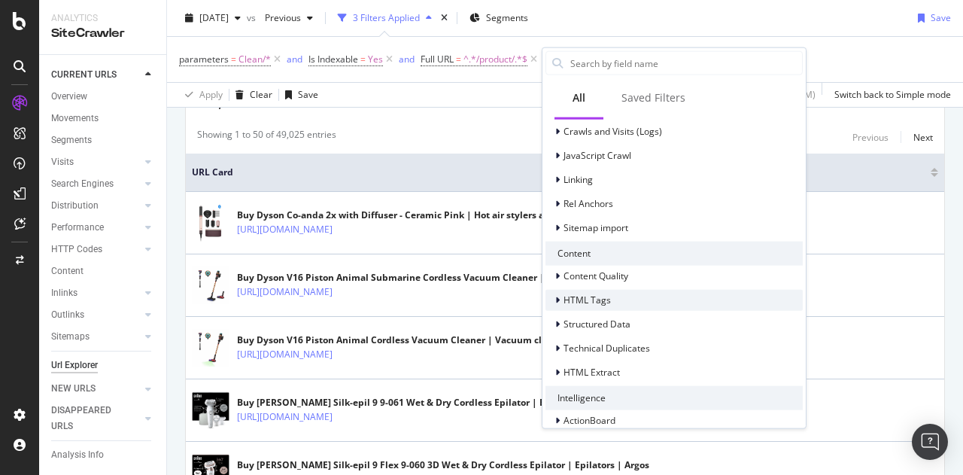
click at [560, 297] on div at bounding box center [559, 299] width 9 height 15
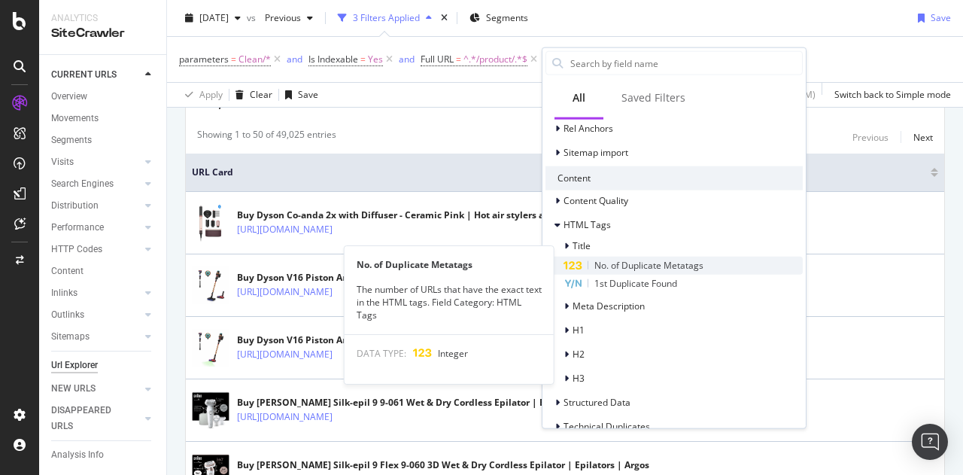
scroll to position [677, 0]
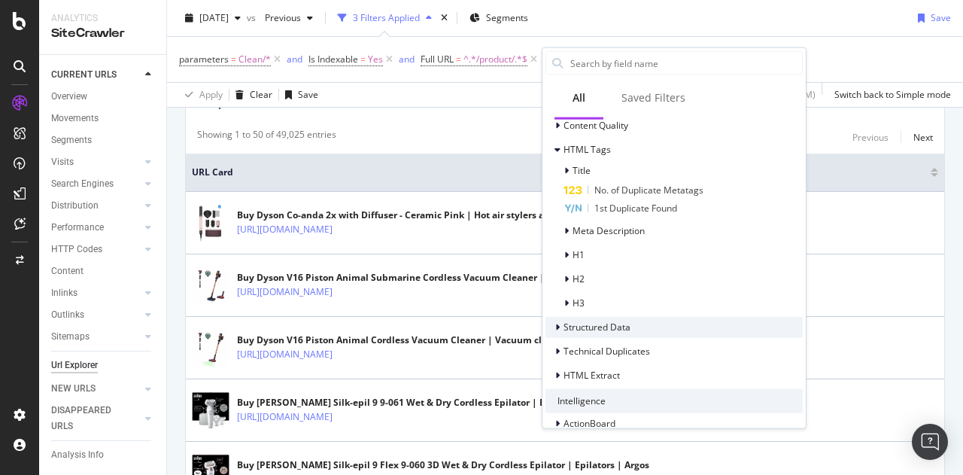
click at [559, 324] on icon at bounding box center [557, 326] width 5 height 9
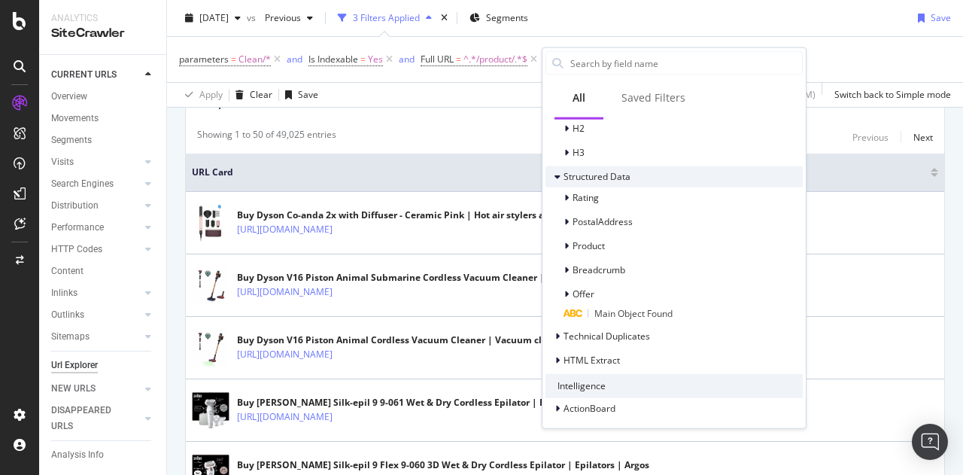
scroll to position [829, 0]
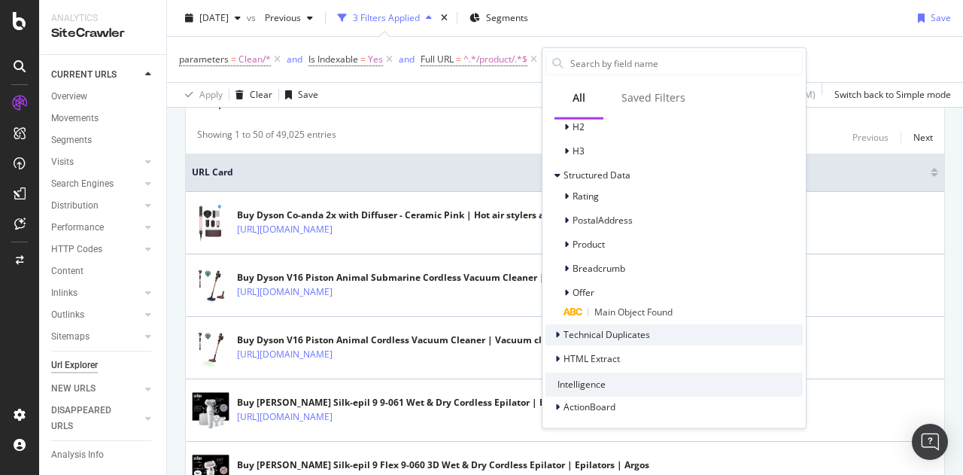
click at [555, 330] on icon at bounding box center [557, 334] width 5 height 9
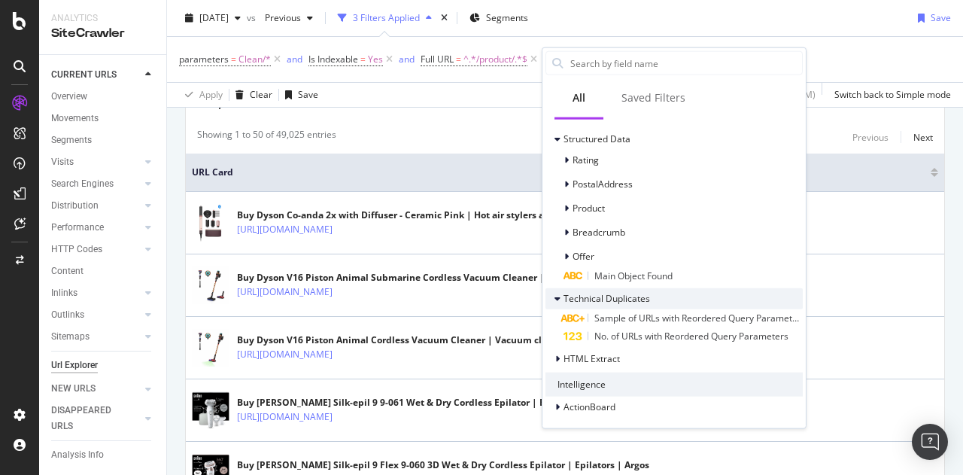
scroll to position [865, 0]
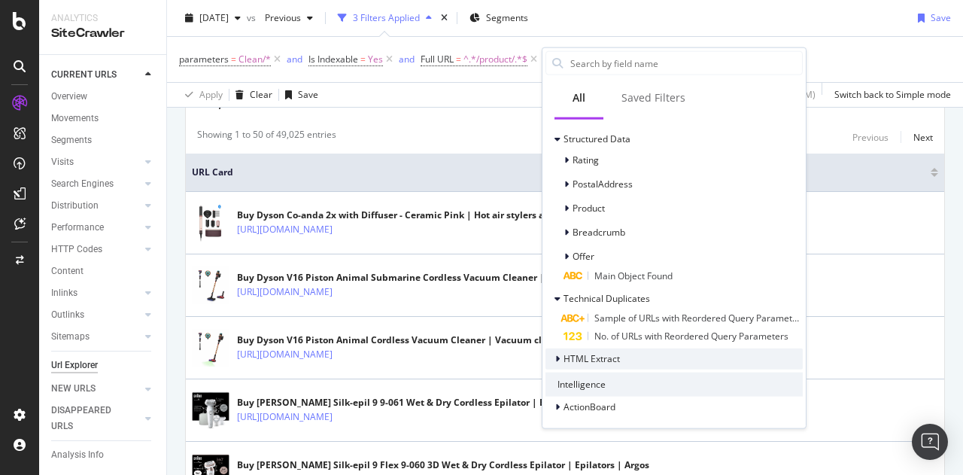
click at [560, 356] on div at bounding box center [559, 358] width 9 height 15
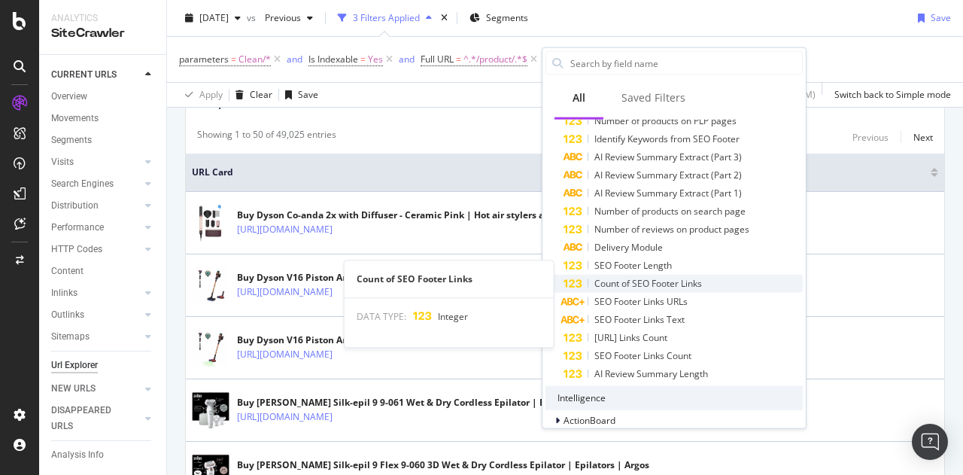
scroll to position [1136, 0]
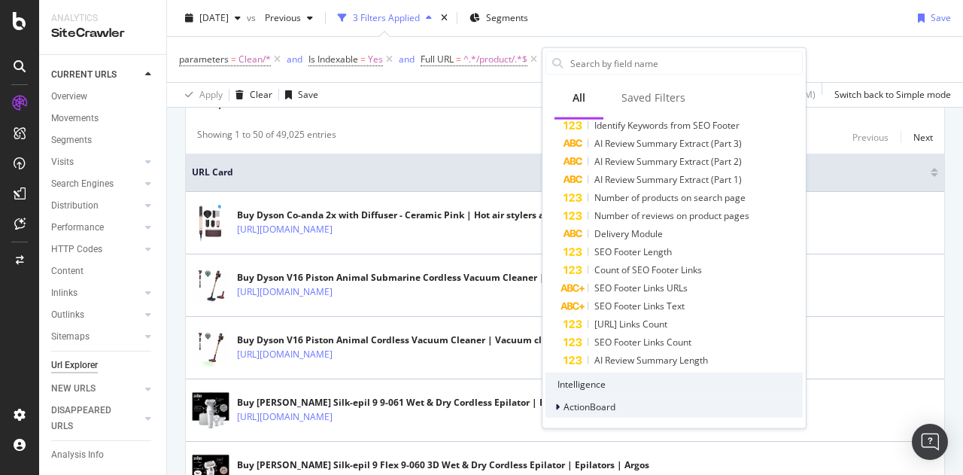
click at [558, 403] on icon at bounding box center [557, 406] width 5 height 9
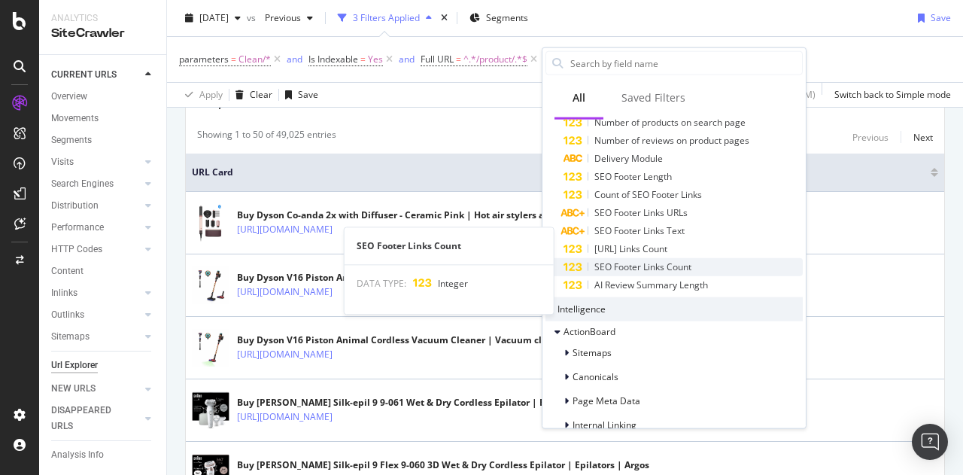
scroll to position [1287, 0]
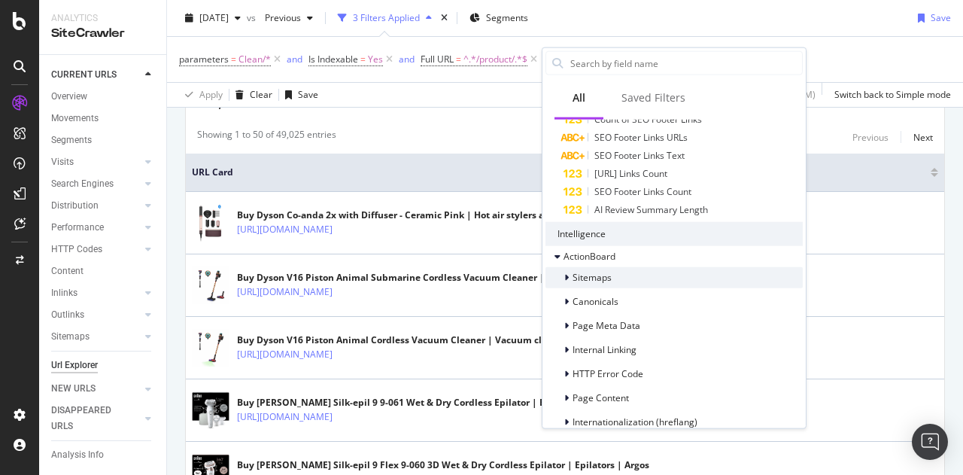
click at [567, 273] on icon at bounding box center [566, 276] width 5 height 9
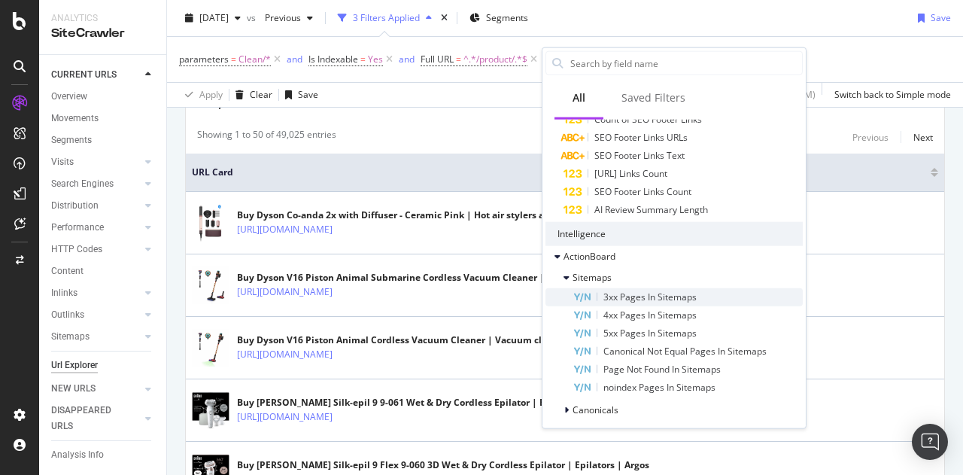
click at [637, 295] on span "3xx Pages In Sitemaps" at bounding box center [649, 296] width 93 height 13
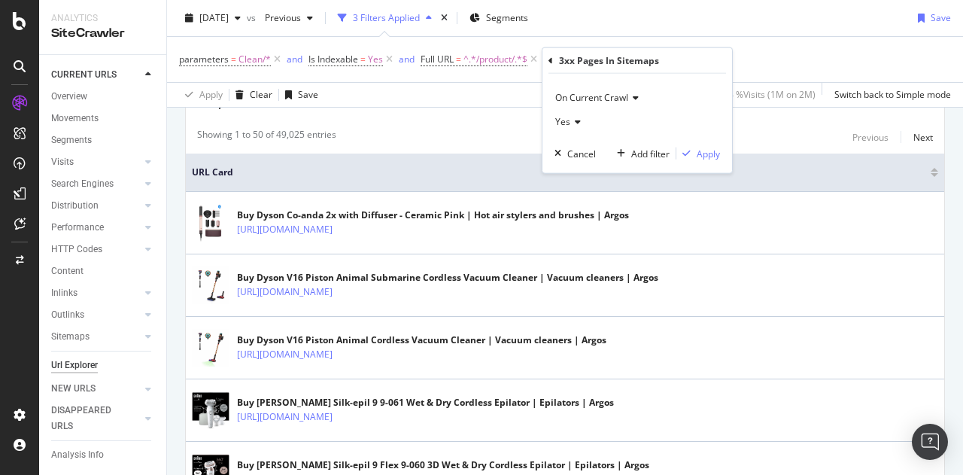
click at [704, 144] on div "On Current Crawl Yes Cancel Add filter Apply" at bounding box center [638, 123] width 190 height 99
click at [704, 153] on div "Apply" at bounding box center [708, 153] width 23 height 13
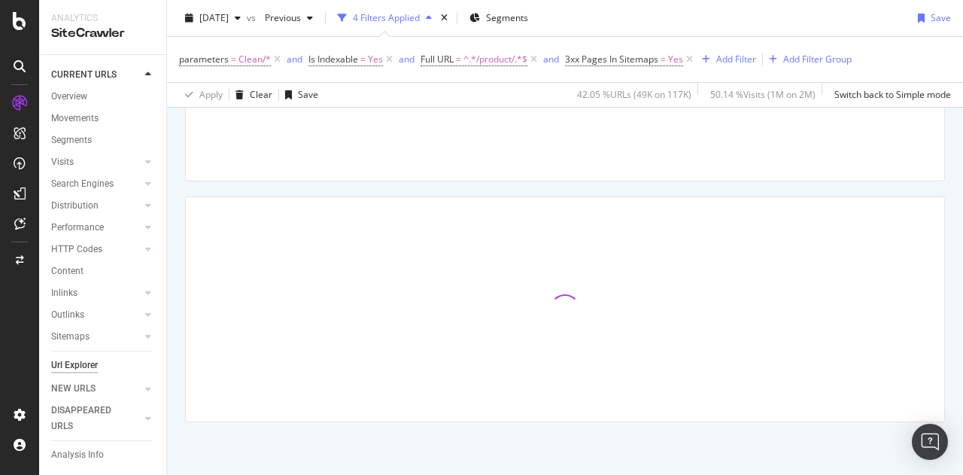
scroll to position [178, 0]
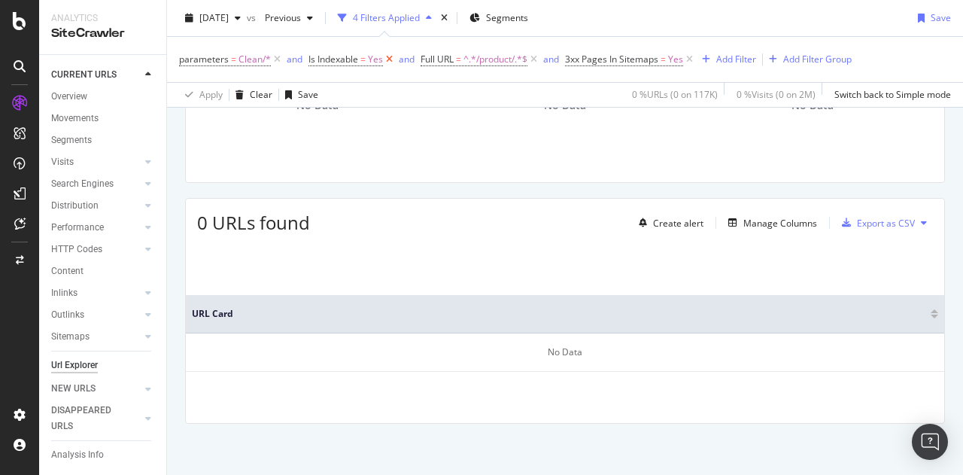
click at [389, 59] on icon at bounding box center [389, 59] width 13 height 15
click at [537, 61] on span "3xx Pages In Sitemaps" at bounding box center [499, 59] width 93 height 13
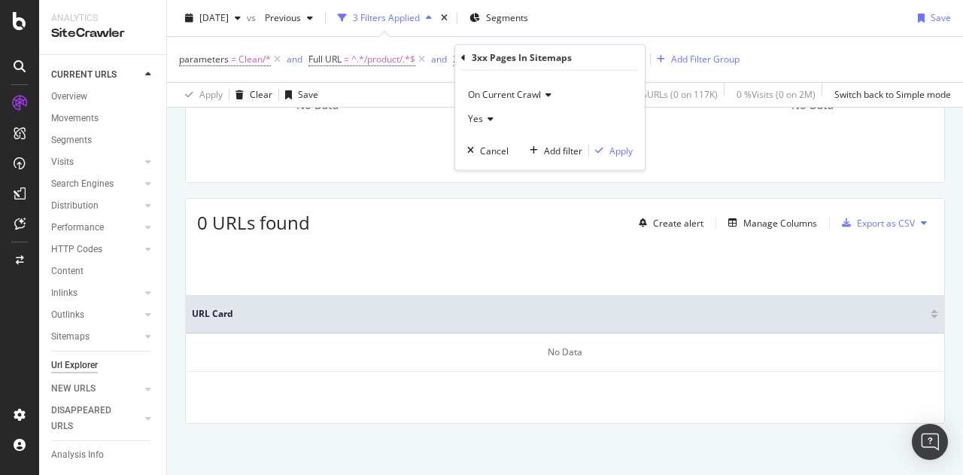
click at [693, 141] on div "No Data" at bounding box center [813, 105] width 240 height 131
click at [576, 59] on icon at bounding box center [577, 59] width 13 height 15
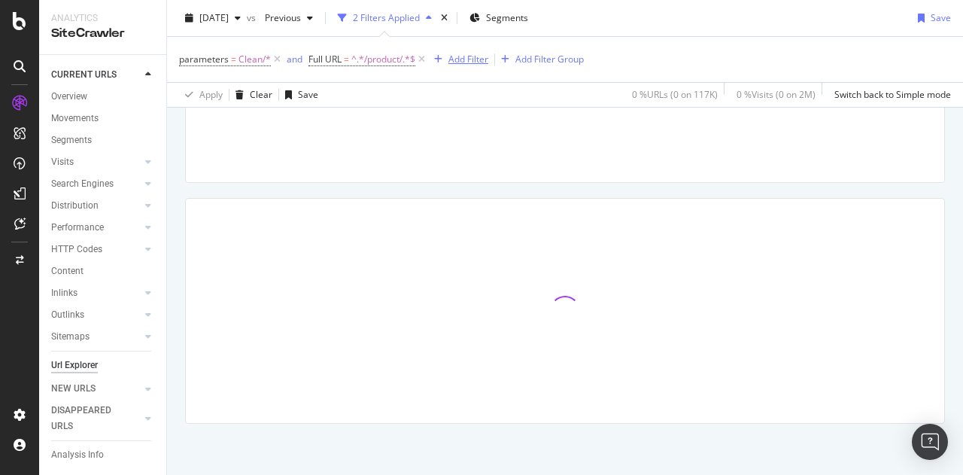
click at [468, 59] on div "Add Filter" at bounding box center [468, 59] width 40 height 13
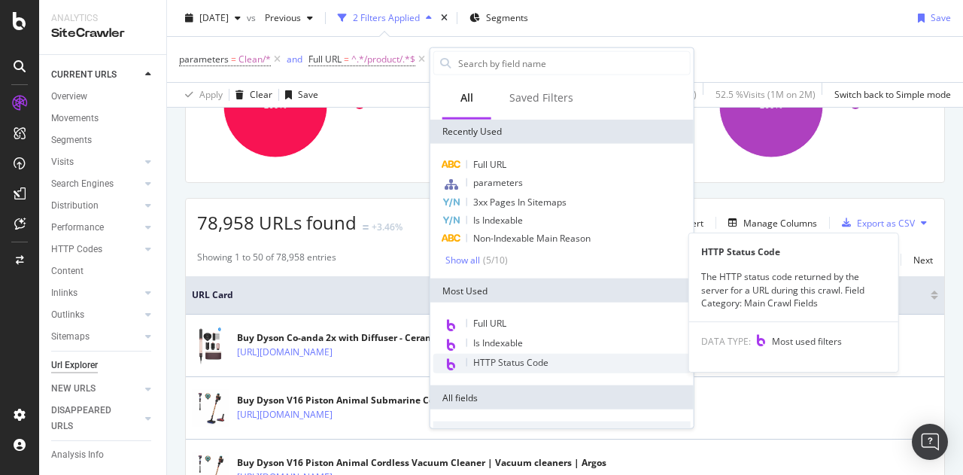
click at [498, 362] on span "HTTP Status Code" at bounding box center [510, 362] width 75 height 13
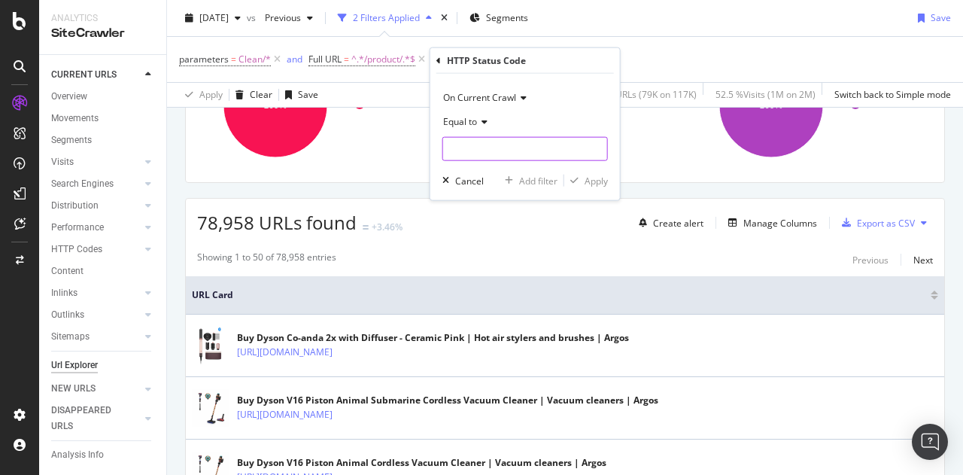
click at [468, 143] on input "number" at bounding box center [525, 149] width 166 height 24
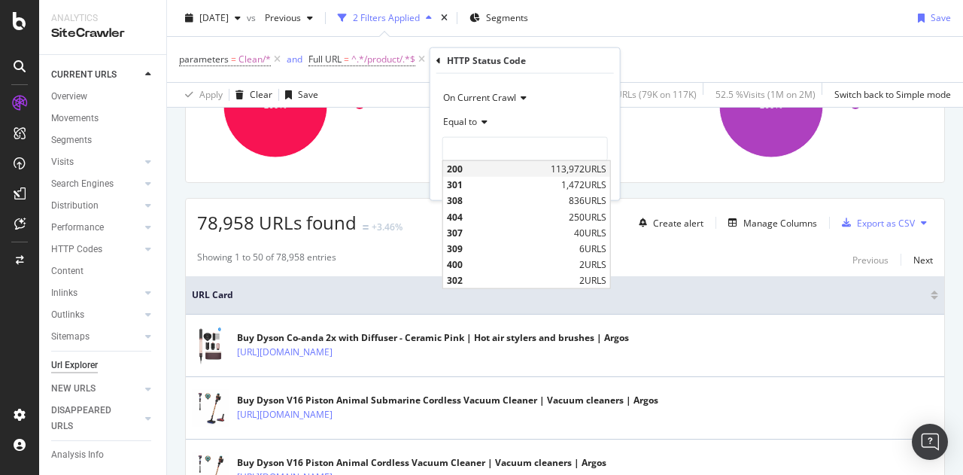
click at [466, 167] on span "200" at bounding box center [497, 169] width 100 height 13
type input "200"
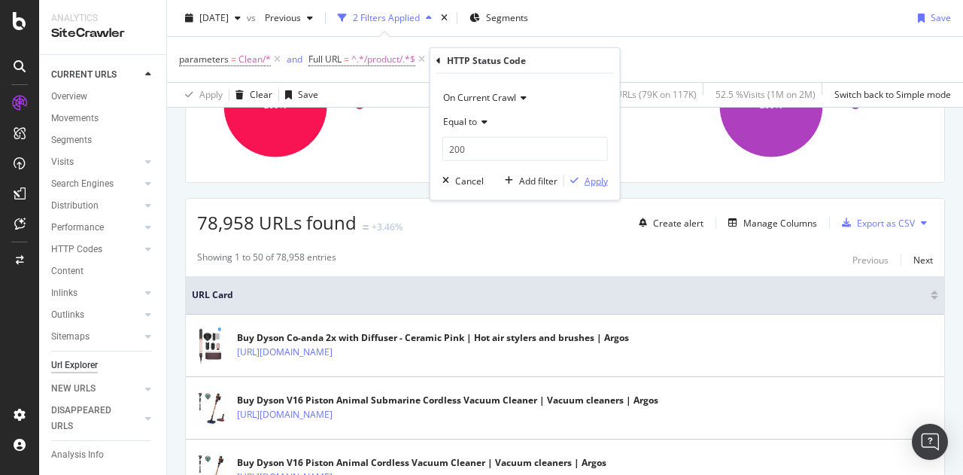
click at [589, 176] on div "Apply" at bounding box center [596, 180] width 23 height 13
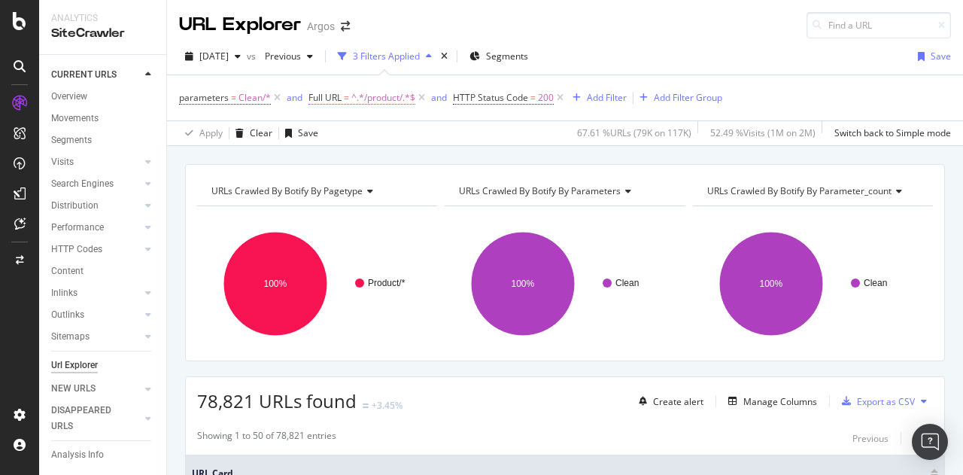
click at [382, 96] on span "^.*/product/.*$" at bounding box center [383, 97] width 64 height 21
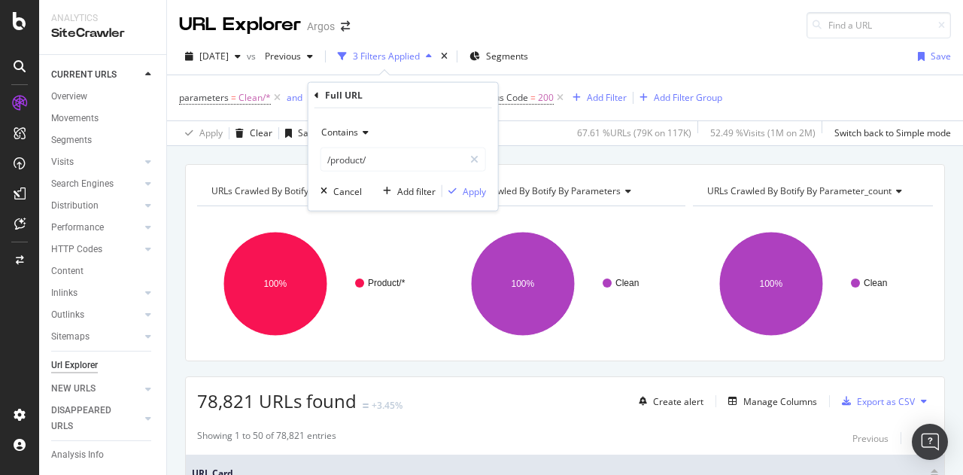
click at [354, 132] on span "Contains" at bounding box center [339, 132] width 37 height 13
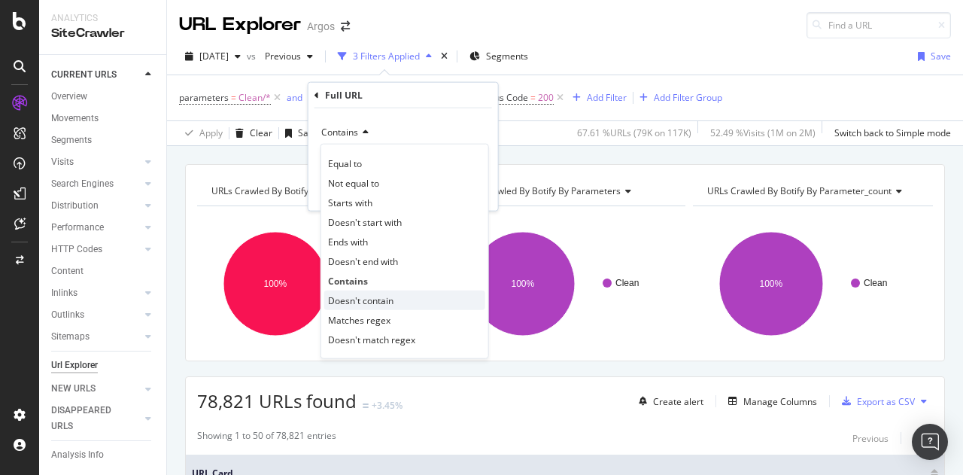
click at [363, 298] on span "Doesn't contain" at bounding box center [360, 299] width 65 height 13
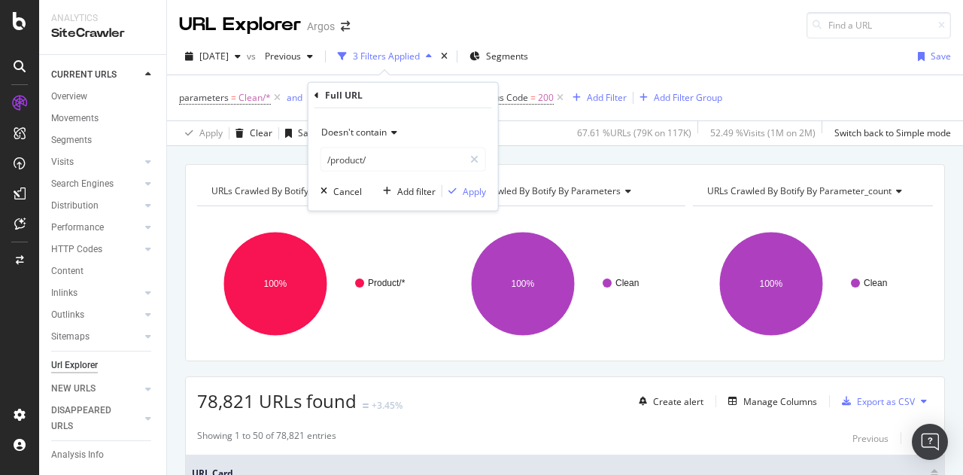
click at [486, 193] on div "Doesn't contain /product/ Cancel Add filter Apply" at bounding box center [404, 159] width 190 height 102
click at [479, 192] on div "Apply" at bounding box center [474, 190] width 23 height 13
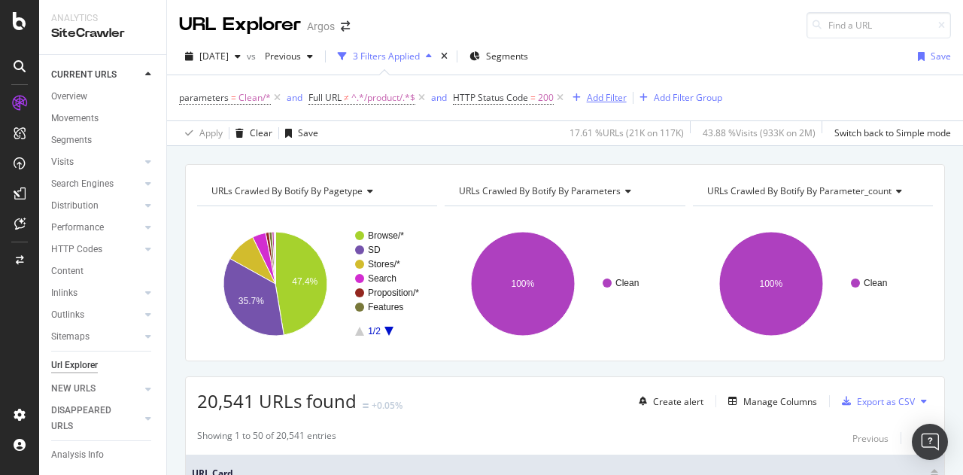
click at [610, 96] on div "Add Filter" at bounding box center [607, 97] width 40 height 13
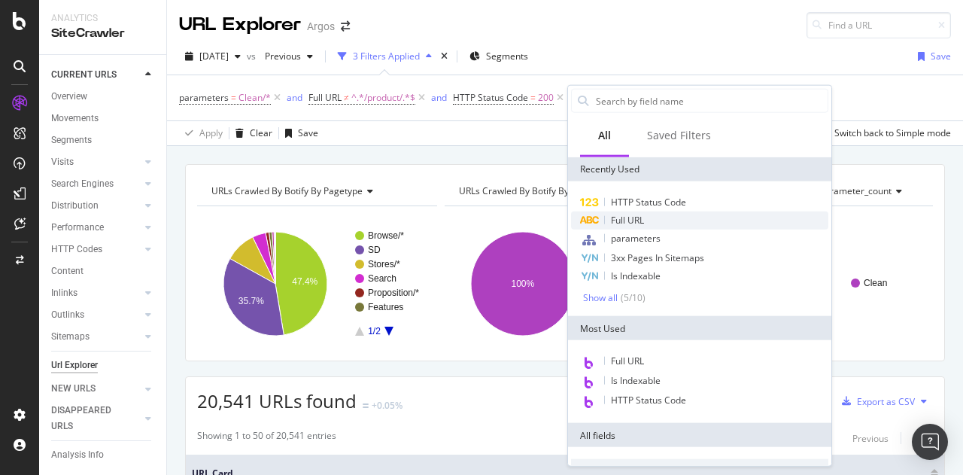
click at [664, 218] on div "Full URL" at bounding box center [699, 220] width 257 height 18
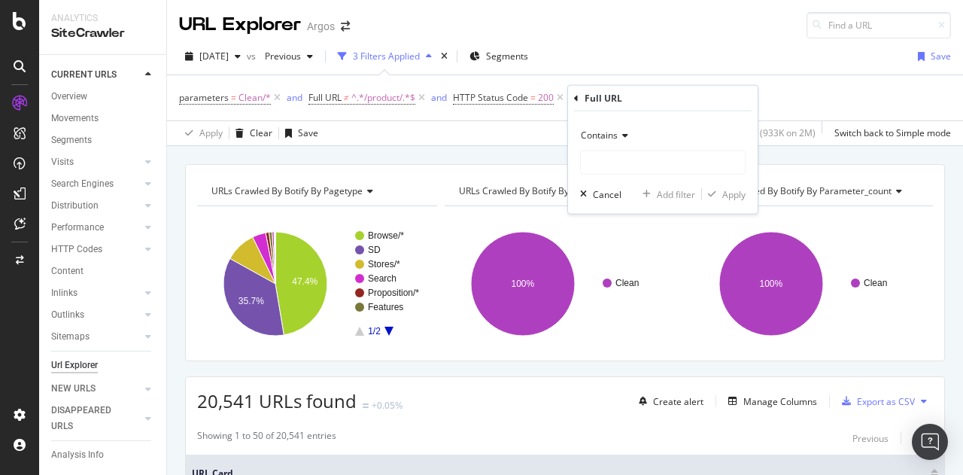
click at [607, 141] on div "Contains" at bounding box center [663, 135] width 166 height 24
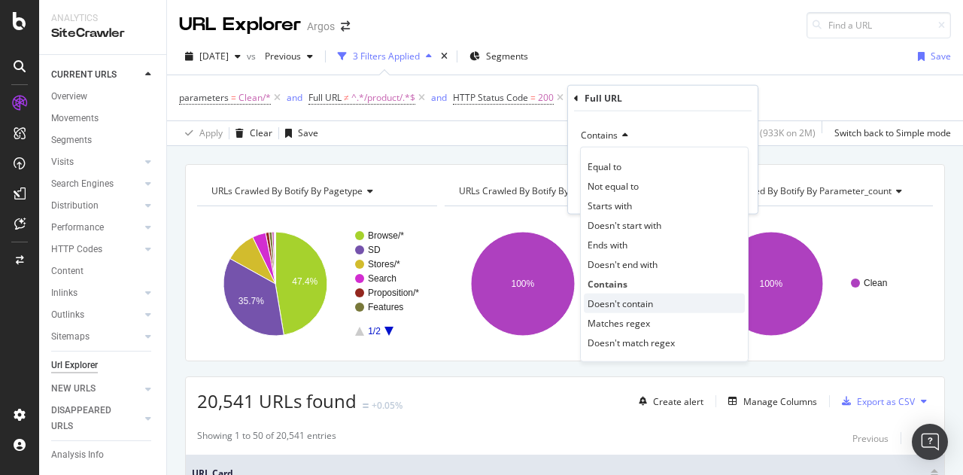
click at [637, 299] on span "Doesn't contain" at bounding box center [620, 302] width 65 height 13
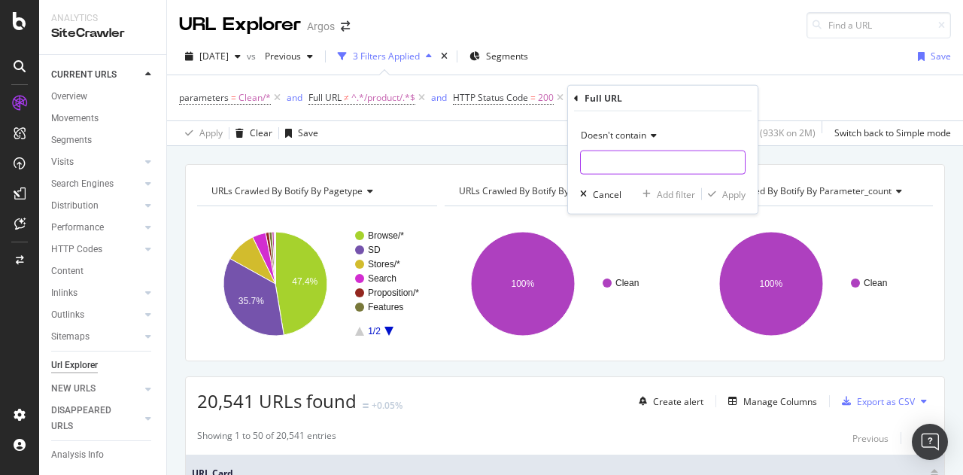
click at [620, 169] on input "text" at bounding box center [663, 162] width 164 height 24
type input "/browse"
click at [735, 198] on div "Apply" at bounding box center [733, 193] width 23 height 13
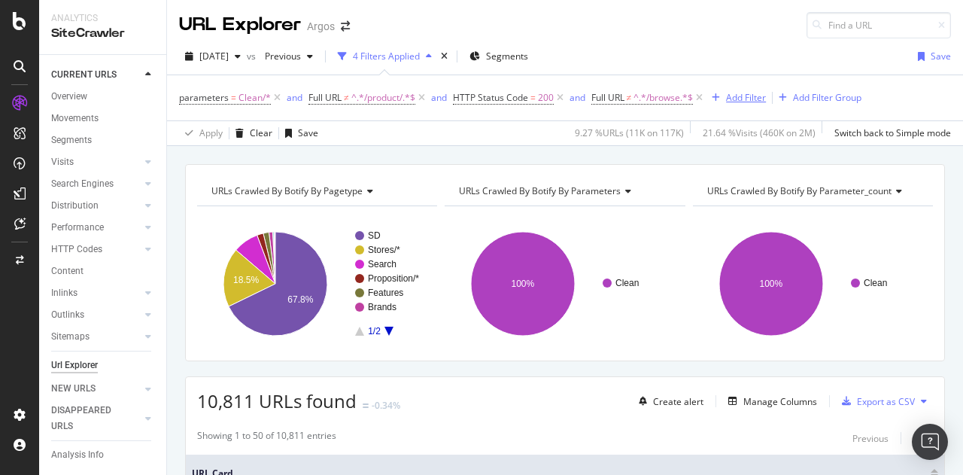
click at [743, 94] on div "Add Filter" at bounding box center [746, 97] width 40 height 13
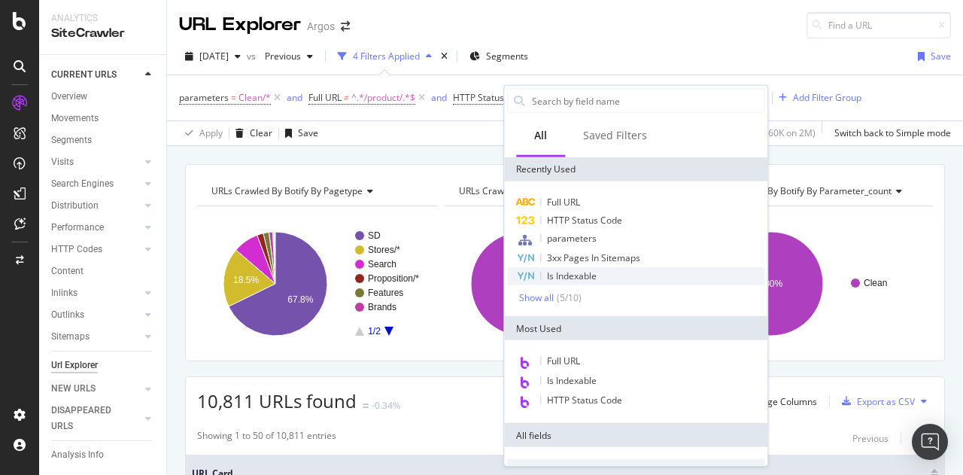
click at [599, 277] on div "Is Indexable" at bounding box center [635, 276] width 257 height 18
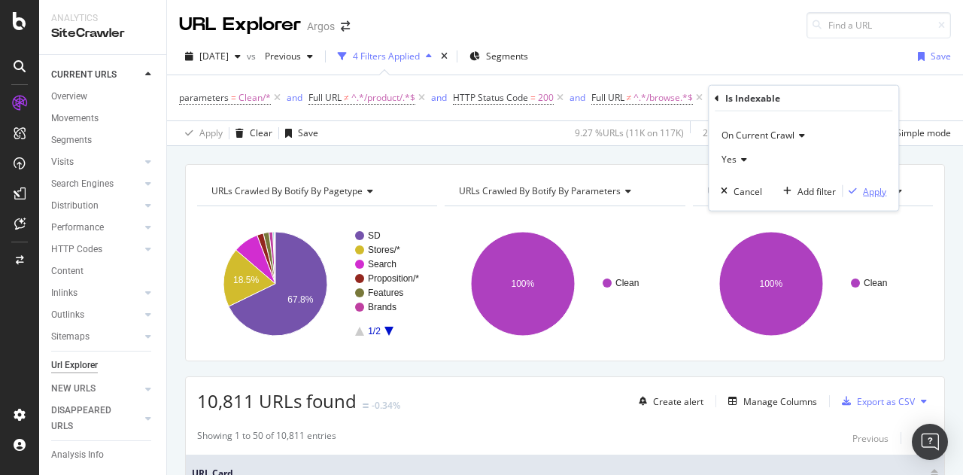
click at [873, 189] on div "Apply" at bounding box center [874, 190] width 23 height 13
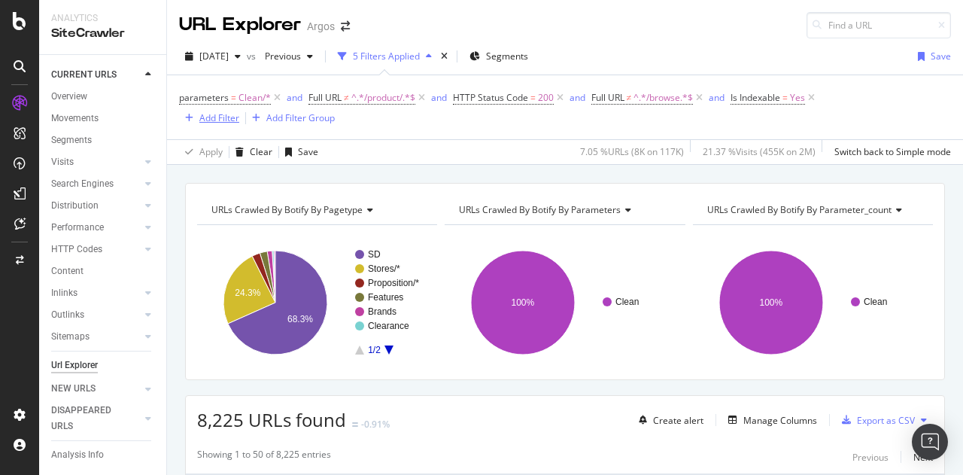
click at [215, 120] on div "Add Filter" at bounding box center [219, 117] width 40 height 13
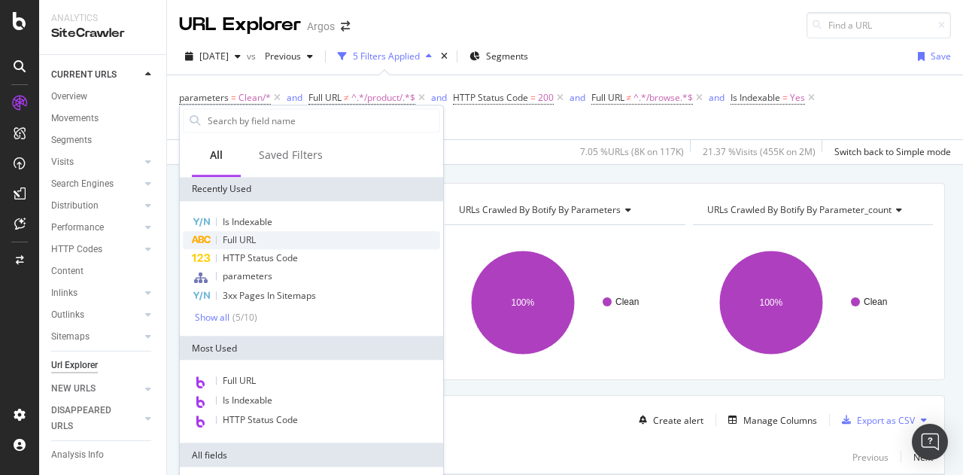
click at [296, 234] on div "Full URL" at bounding box center [311, 240] width 257 height 18
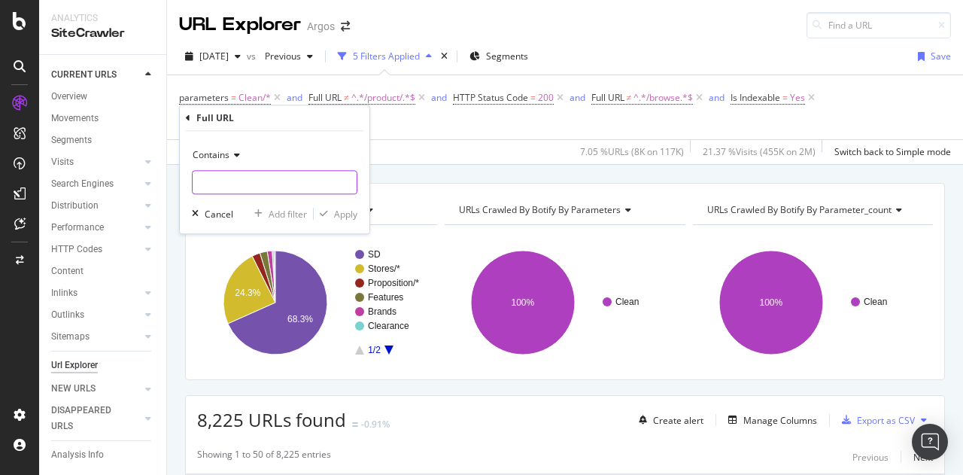
click at [266, 175] on input "text" at bounding box center [275, 182] width 164 height 24
click at [231, 157] on icon at bounding box center [235, 154] width 11 height 9
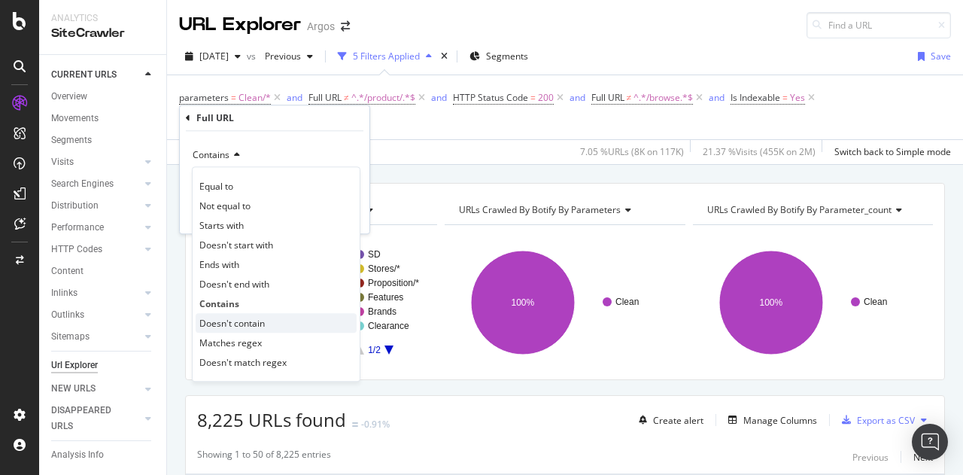
click at [248, 319] on span "Doesn't contain" at bounding box center [231, 323] width 65 height 13
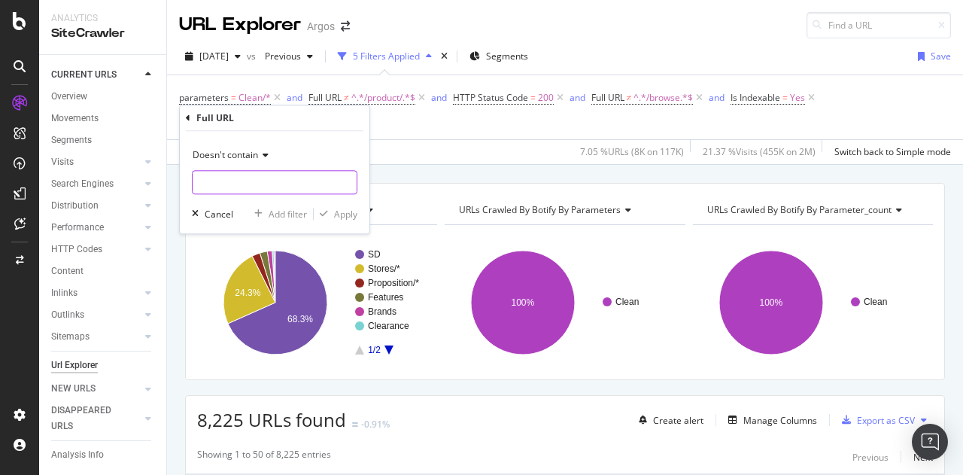
click at [251, 178] on input "text" at bounding box center [275, 182] width 164 height 24
type input "/sd/"
click at [338, 208] on div "Apply" at bounding box center [345, 214] width 23 height 13
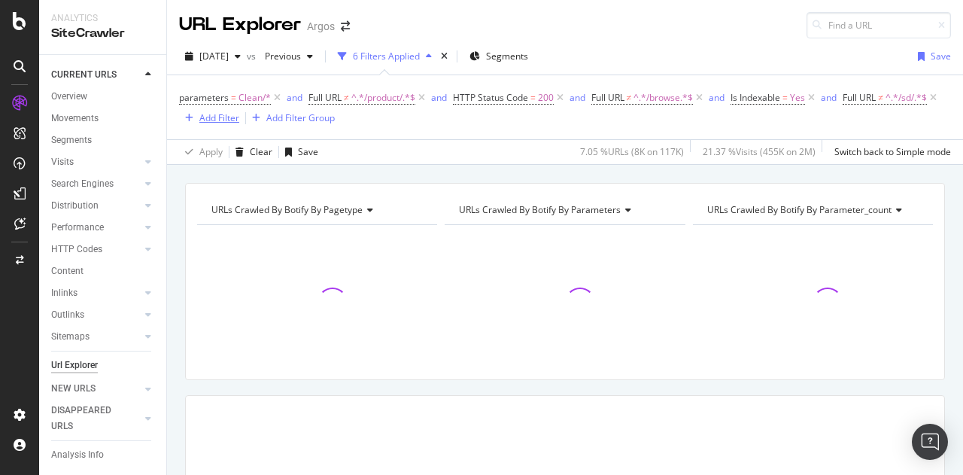
click at [239, 116] on div "Add Filter" at bounding box center [219, 117] width 40 height 13
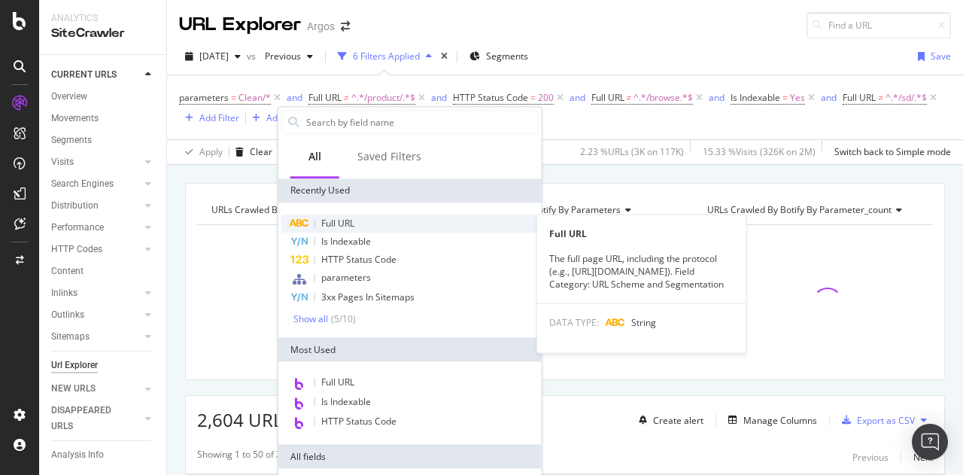
click at [367, 229] on div "Full URL" at bounding box center [409, 223] width 257 height 18
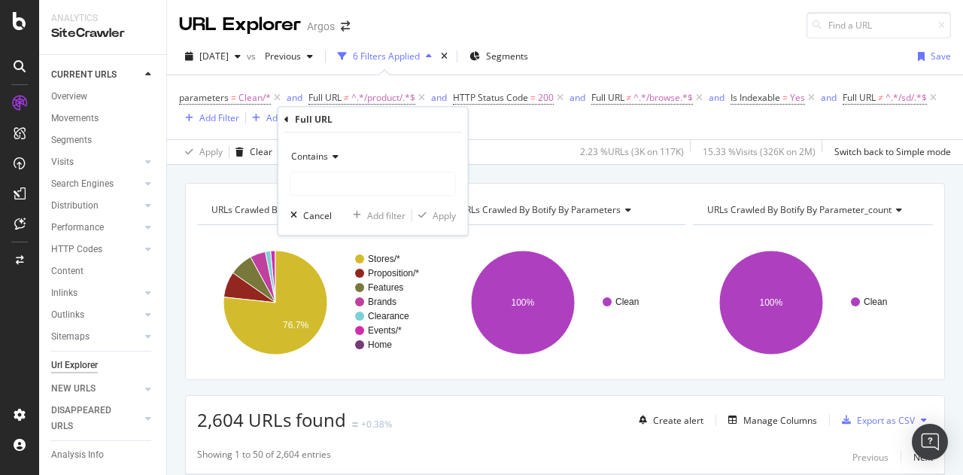
click at [326, 154] on span "Contains" at bounding box center [309, 156] width 37 height 13
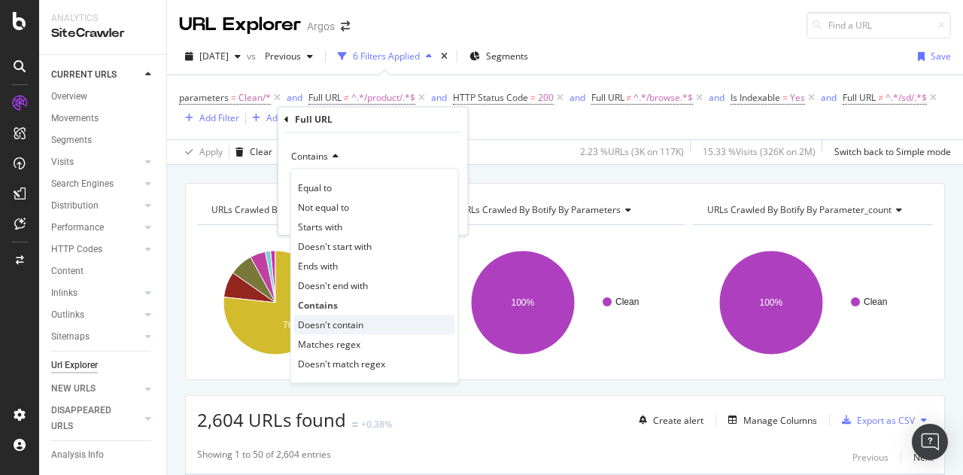
click at [330, 320] on span "Doesn't contain" at bounding box center [330, 324] width 65 height 13
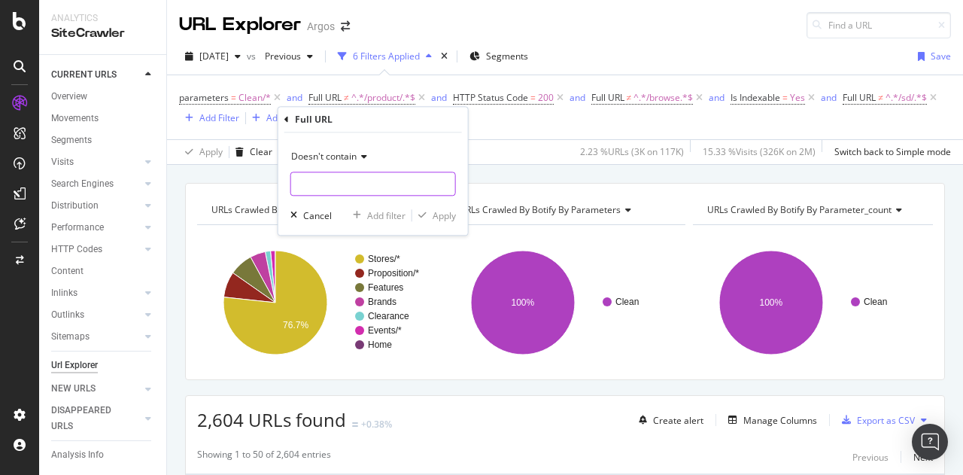
click at [321, 180] on input "text" at bounding box center [373, 184] width 164 height 24
type input "/stores/"
click at [463, 210] on div "Doesn't contain /stores/ Cancel Add filter Apply" at bounding box center [373, 183] width 190 height 102
click at [444, 210] on div "Apply" at bounding box center [444, 215] width 23 height 13
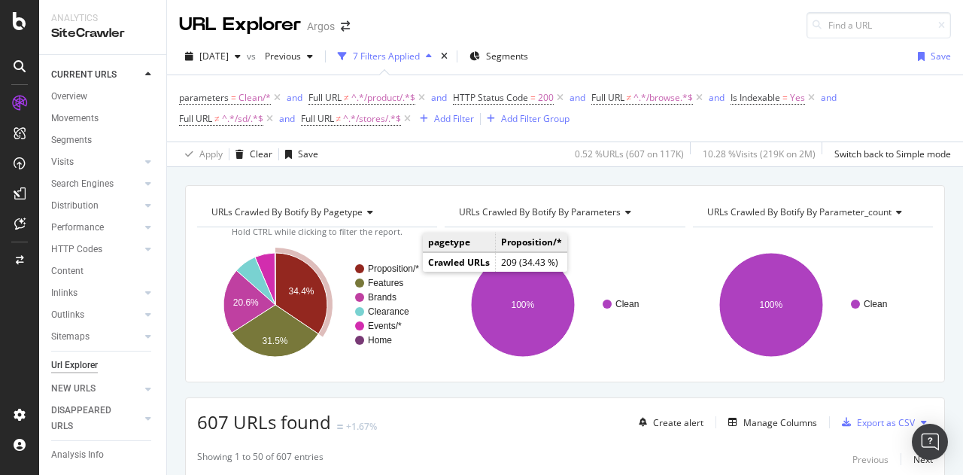
drag, startPoint x: 415, startPoint y: 267, endPoint x: 369, endPoint y: 266, distance: 45.9
click at [369, 266] on text "Proposition/*" at bounding box center [393, 268] width 51 height 11
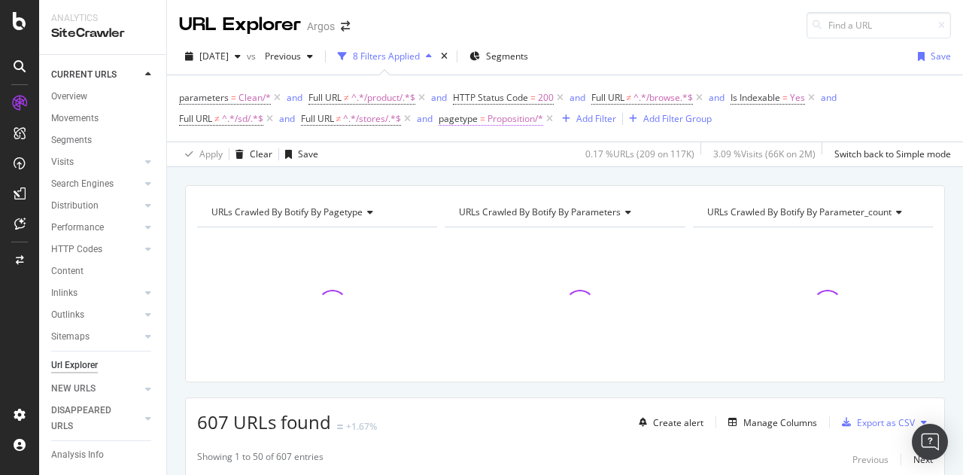
click at [497, 117] on span "Proposition/*" at bounding box center [516, 118] width 56 height 21
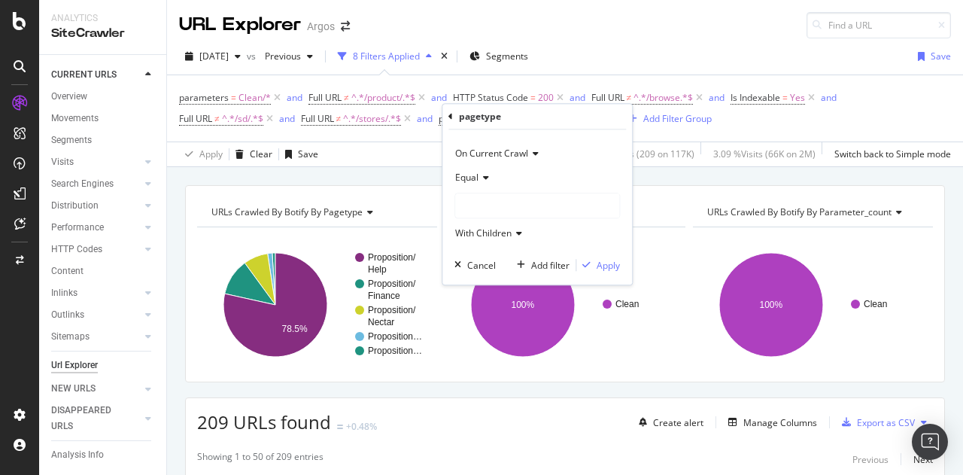
click at [467, 179] on span "Equal" at bounding box center [466, 177] width 23 height 13
click at [473, 228] on span "Not Equal" at bounding box center [482, 228] width 41 height 13
click at [605, 266] on div "Apply" at bounding box center [608, 265] width 23 height 13
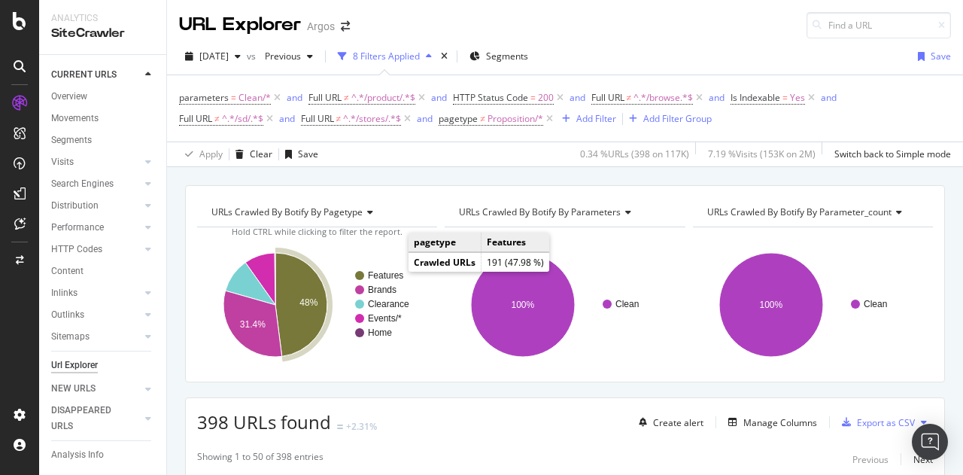
click at [384, 275] on text "Features" at bounding box center [385, 275] width 35 height 11
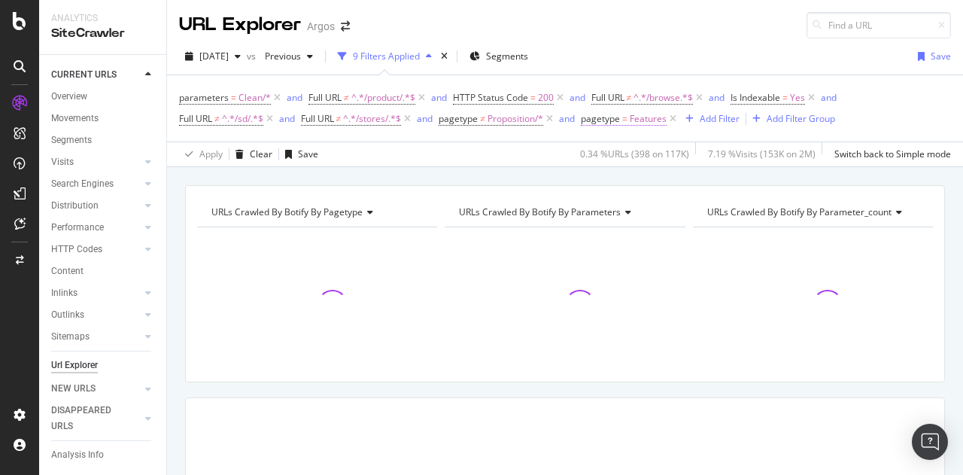
click at [643, 118] on span "Features" at bounding box center [648, 118] width 37 height 21
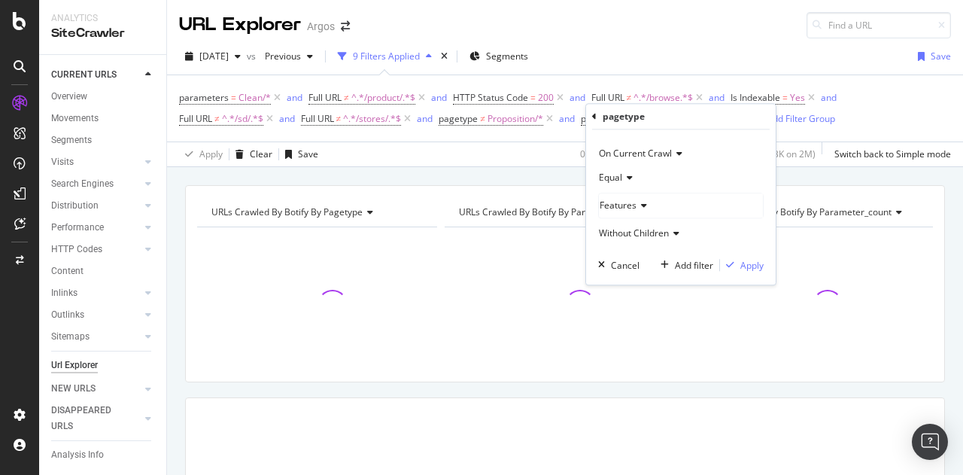
click at [614, 174] on span "Equal" at bounding box center [610, 177] width 23 height 13
click at [620, 222] on span "Not Equal" at bounding box center [626, 228] width 41 height 13
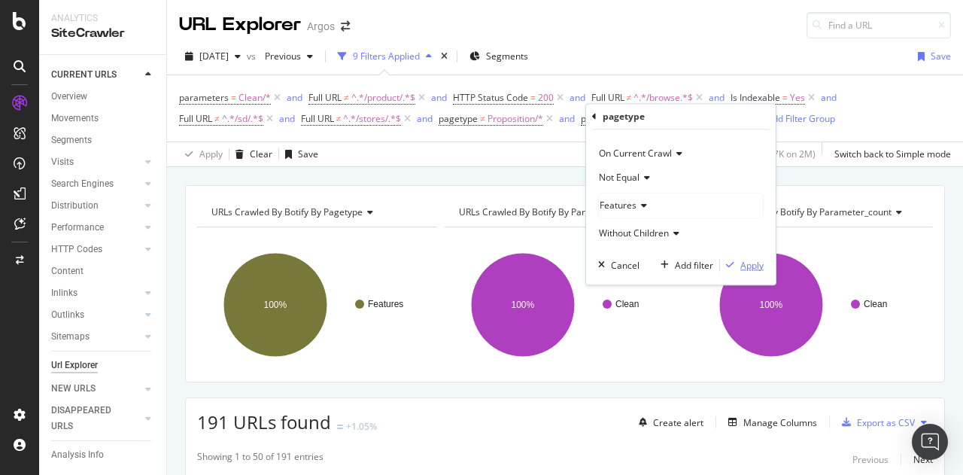
click at [739, 266] on div "button" at bounding box center [730, 264] width 20 height 9
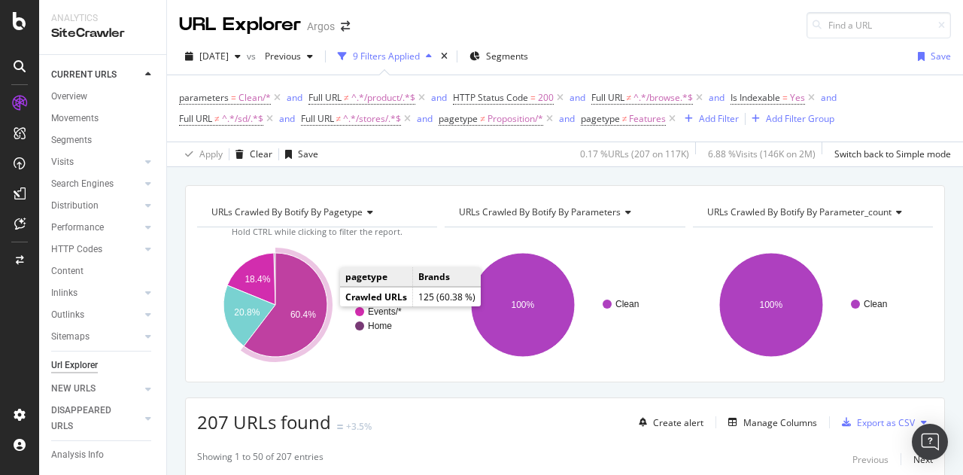
click at [302, 284] on icon "A chart." at bounding box center [286, 305] width 84 height 104
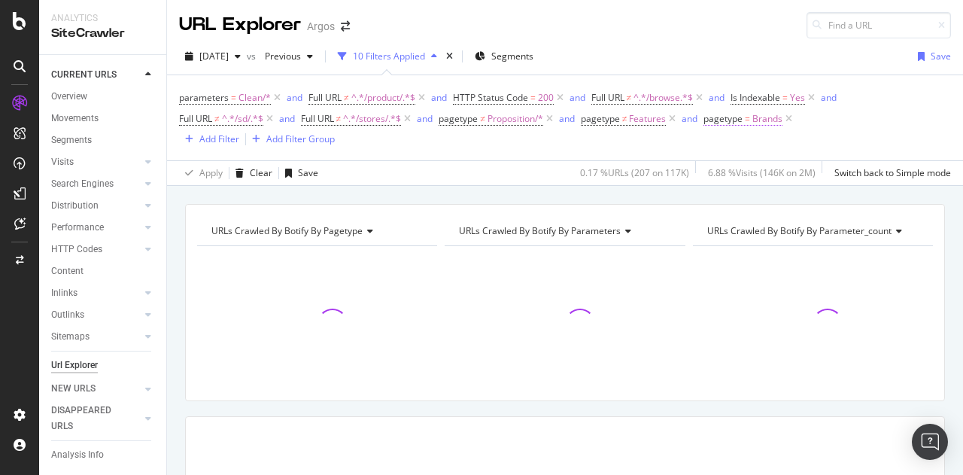
click at [769, 117] on span "Brands" at bounding box center [767, 118] width 30 height 21
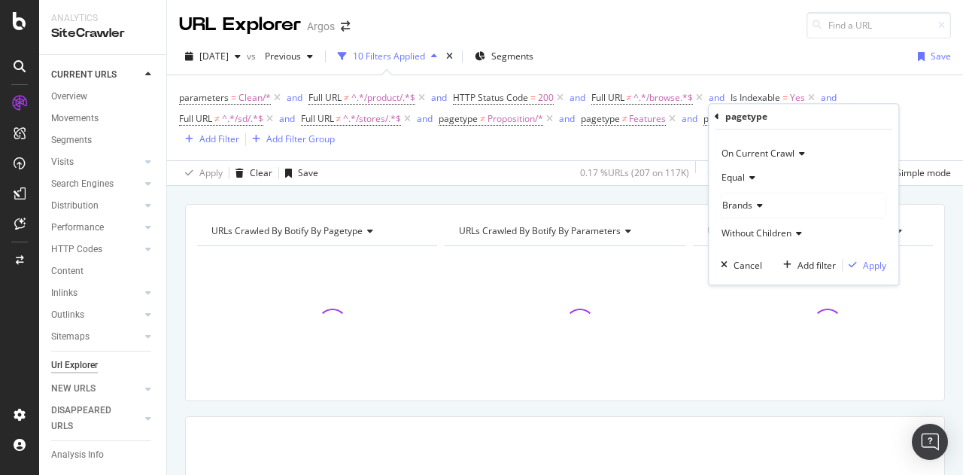
click at [738, 203] on span "Brands" at bounding box center [737, 205] width 30 height 13
click at [731, 176] on span "Equal" at bounding box center [733, 177] width 23 height 13
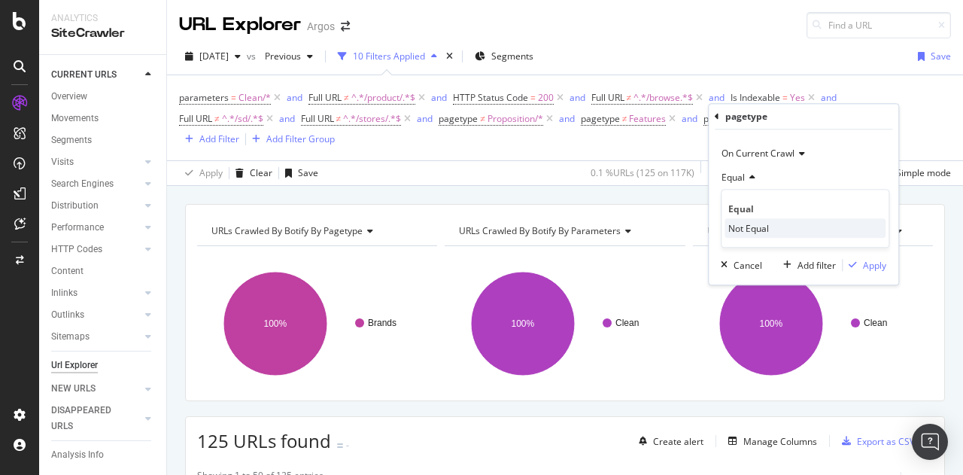
click at [743, 222] on span "Not Equal" at bounding box center [748, 228] width 41 height 13
click at [893, 264] on div "On Current Crawl Not Equal Brands Without Children Cancel Add filter Apply" at bounding box center [804, 206] width 190 height 155
click at [873, 264] on div "Apply" at bounding box center [874, 265] width 23 height 13
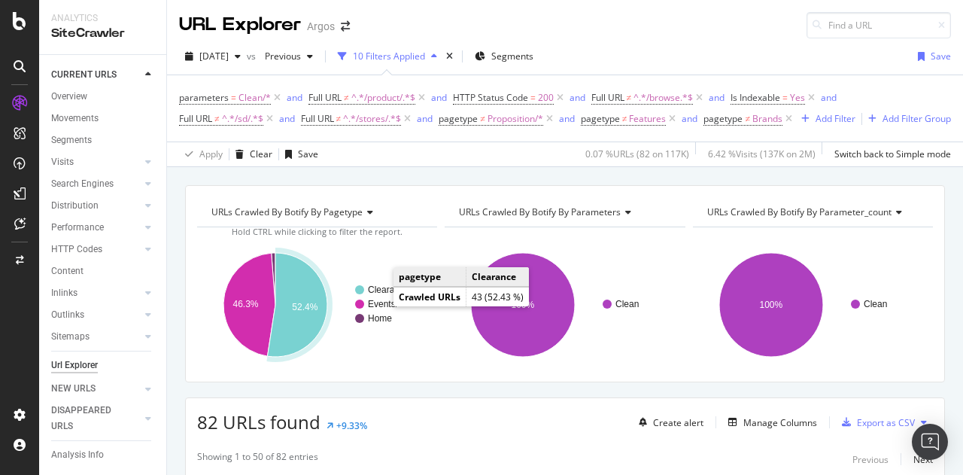
click at [376, 295] on text "Clearance" at bounding box center [388, 289] width 41 height 11
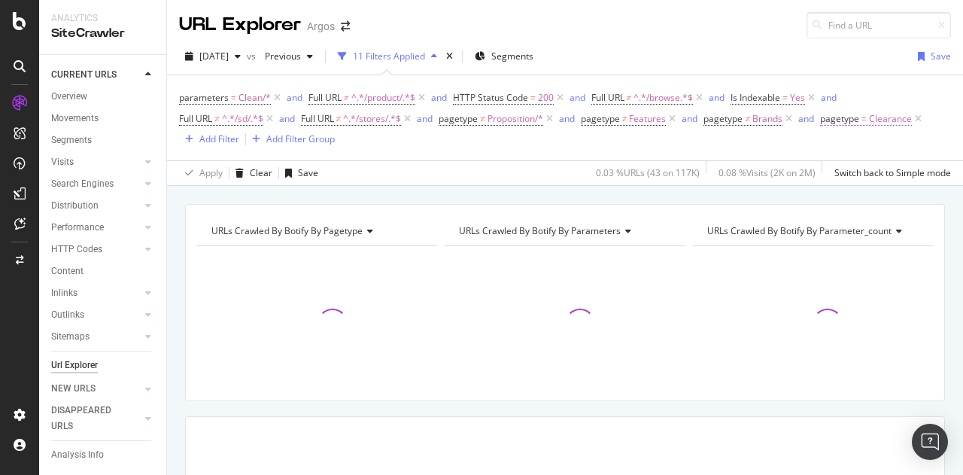
click at [901, 112] on span "Clearance" at bounding box center [890, 118] width 43 height 21
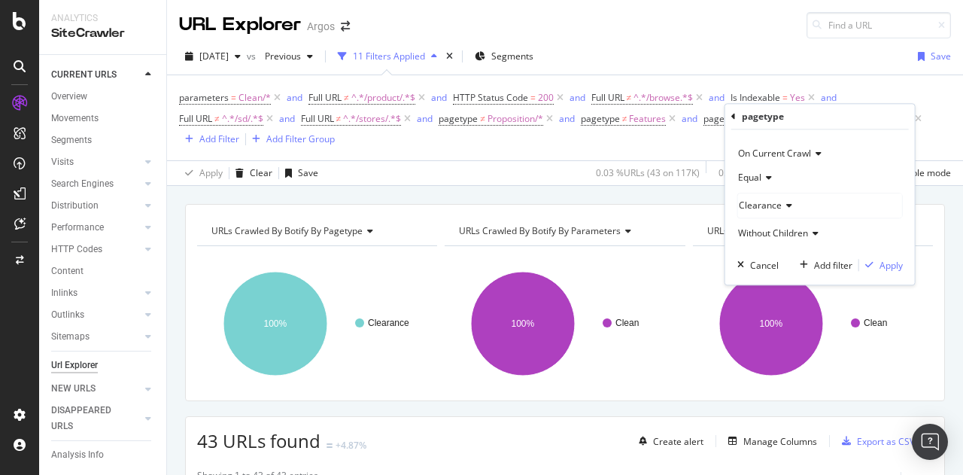
click at [755, 181] on span "Equal" at bounding box center [749, 177] width 23 height 13
click at [755, 232] on span "Not Equal" at bounding box center [765, 228] width 41 height 13
click at [882, 265] on div "Apply" at bounding box center [891, 265] width 23 height 13
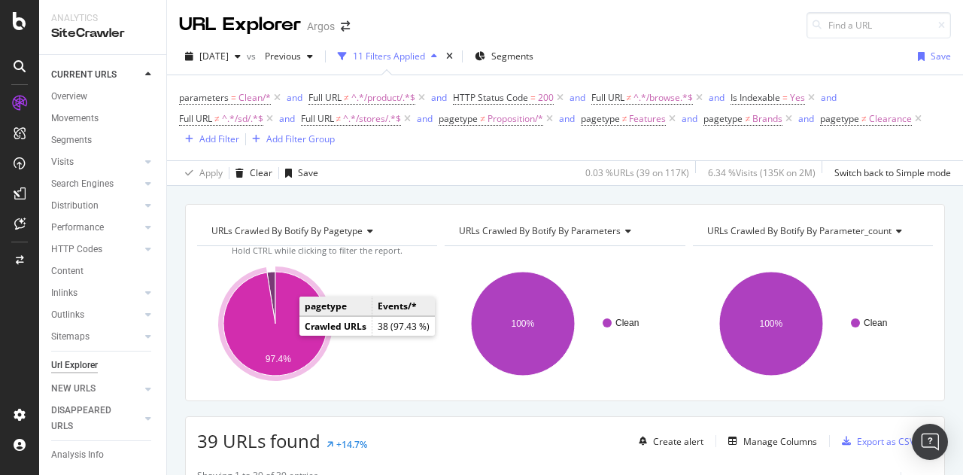
click at [263, 341] on icon "A chart." at bounding box center [275, 324] width 104 height 104
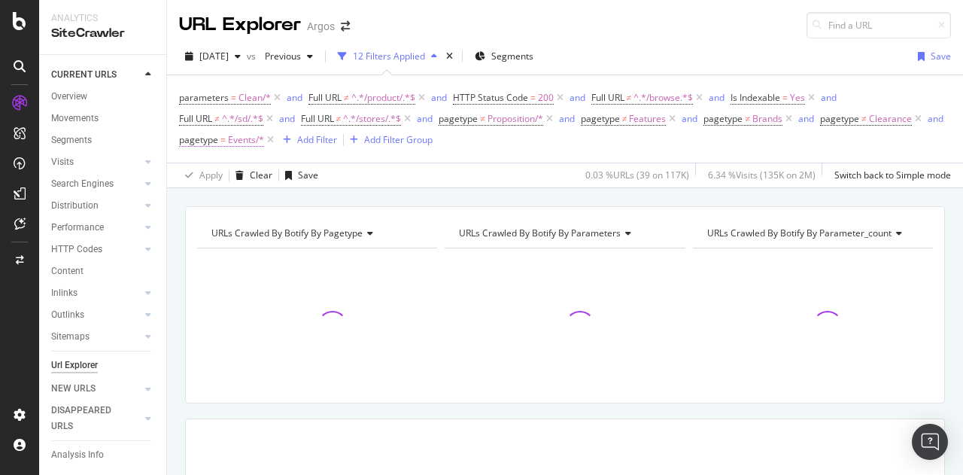
click at [264, 139] on span "Events/*" at bounding box center [246, 139] width 36 height 21
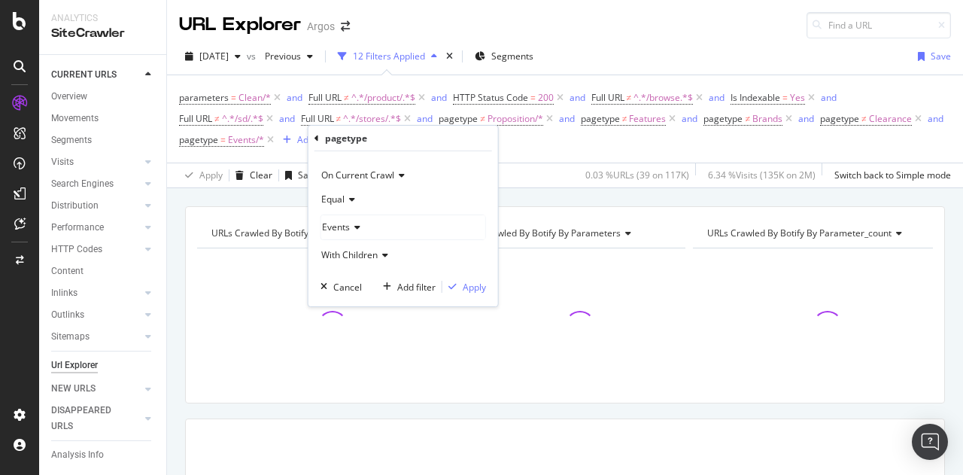
click at [333, 196] on span "Equal" at bounding box center [332, 199] width 23 height 13
click at [340, 248] on span "Not Equal" at bounding box center [348, 250] width 41 height 13
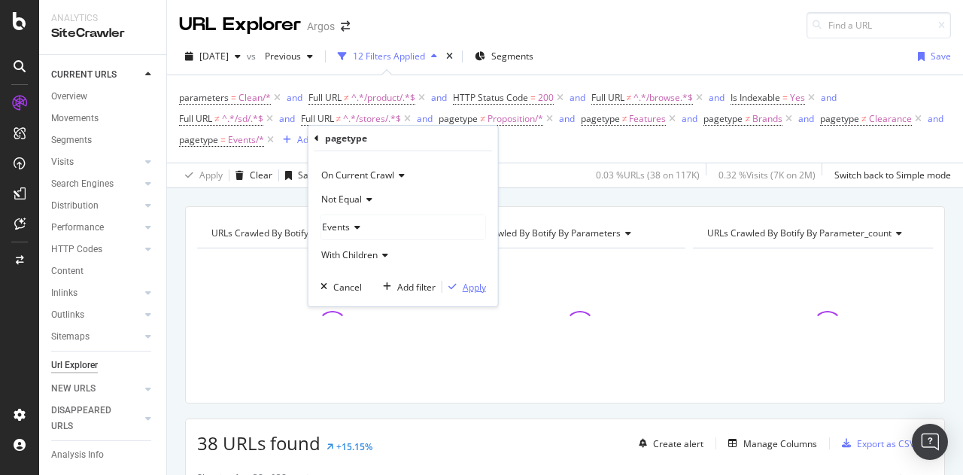
click at [477, 281] on div "Apply" at bounding box center [474, 287] width 23 height 13
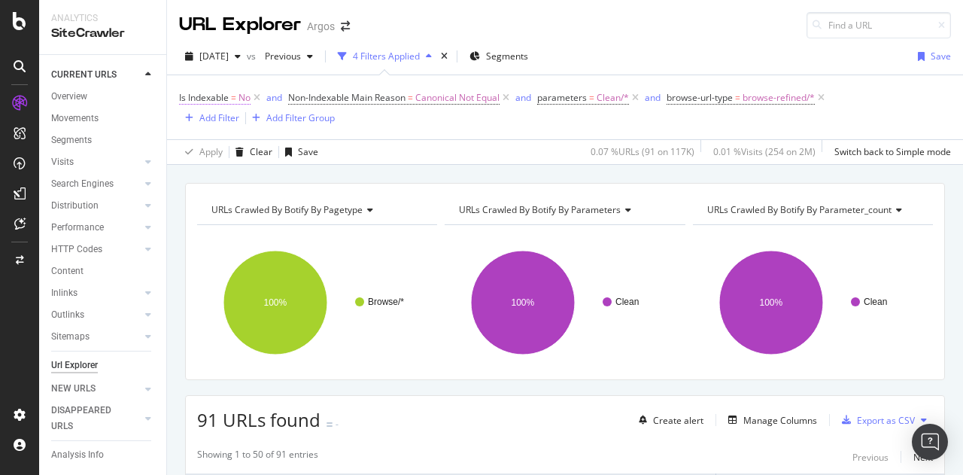
click at [220, 96] on span "Is Indexable" at bounding box center [204, 97] width 50 height 13
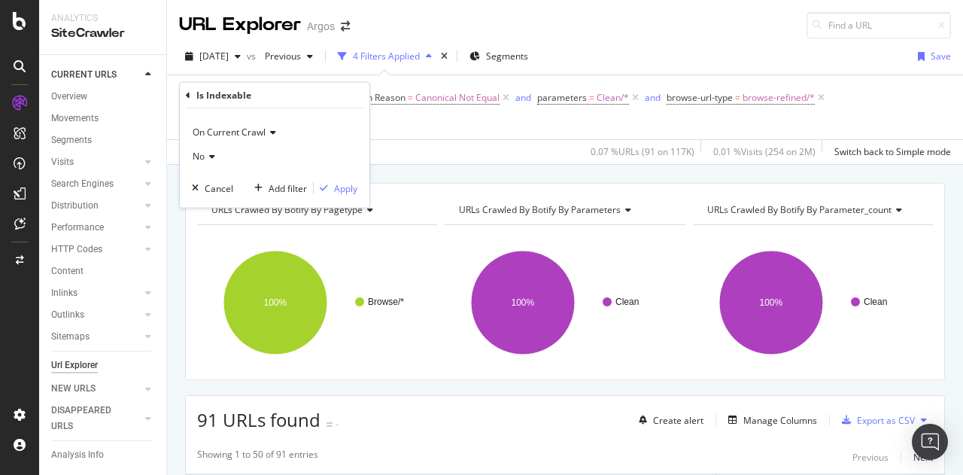
click at [209, 156] on icon at bounding box center [210, 156] width 11 height 9
click at [212, 184] on span "Yes" at bounding box center [206, 187] width 15 height 13
click at [340, 187] on div "Apply" at bounding box center [345, 187] width 23 height 13
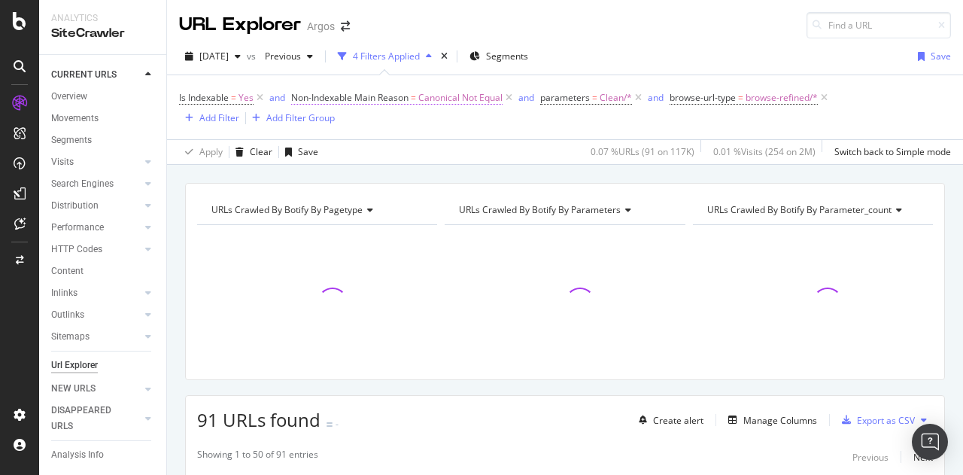
click at [459, 96] on span "Canonical Not Equal" at bounding box center [460, 97] width 84 height 21
click at [491, 148] on div "Apply Clear Save 0 % URLs ( 0 on 117K ) 0 % Visits ( 0 on 2M ) Switch back to S…" at bounding box center [565, 151] width 796 height 25
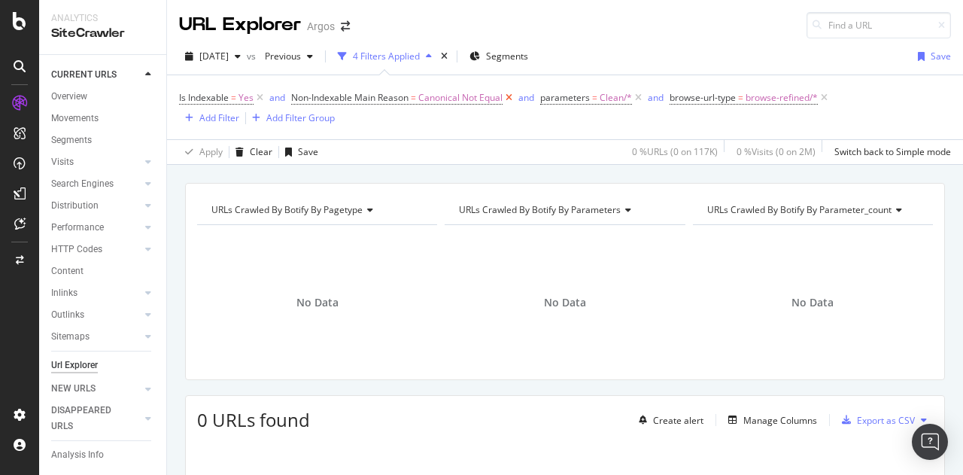
click at [510, 97] on icon at bounding box center [509, 97] width 13 height 15
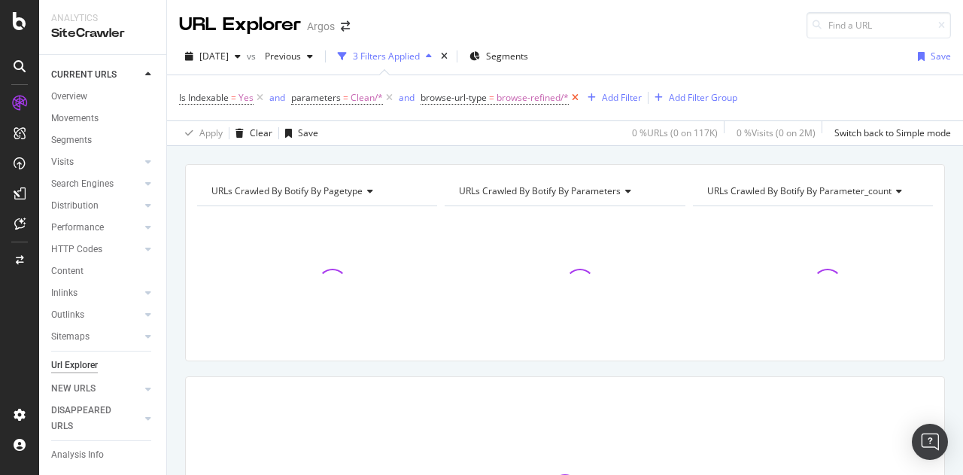
click at [570, 97] on icon at bounding box center [575, 97] width 13 height 15
click at [432, 97] on div "Add Filter" at bounding box center [436, 97] width 40 height 13
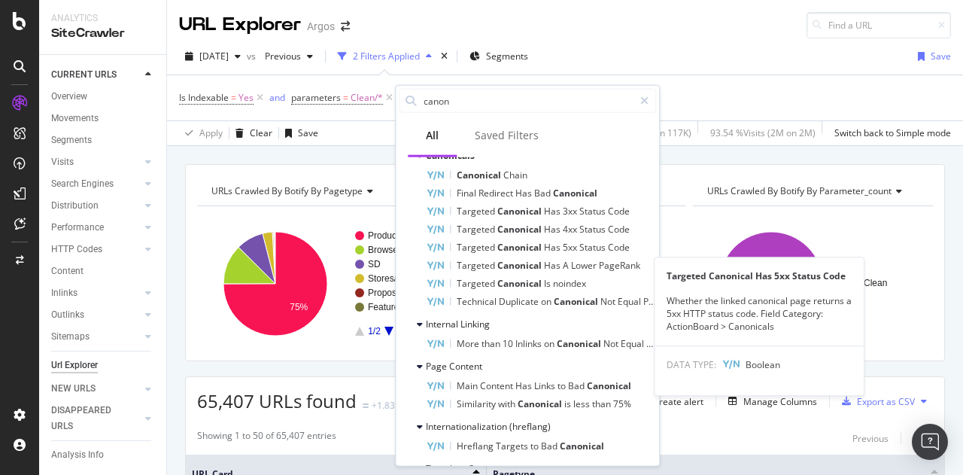
scroll to position [527, 0]
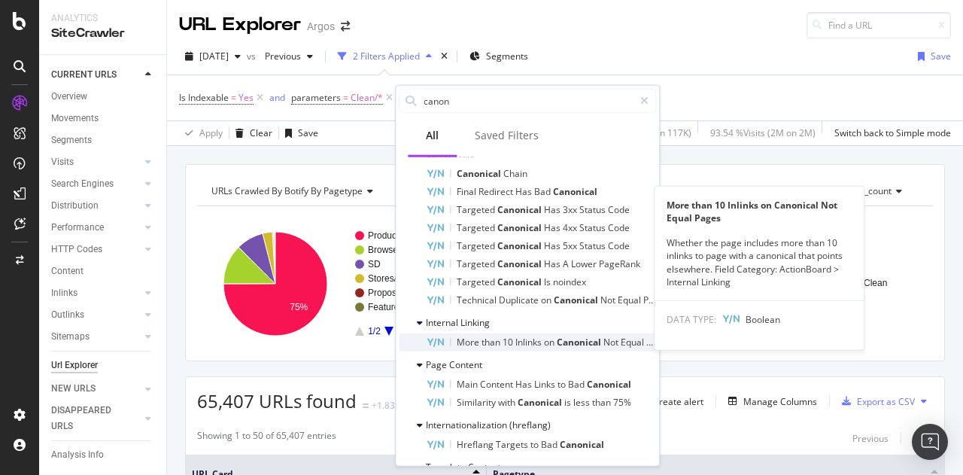
type input "canon"
click at [468, 339] on span "More" at bounding box center [469, 342] width 25 height 13
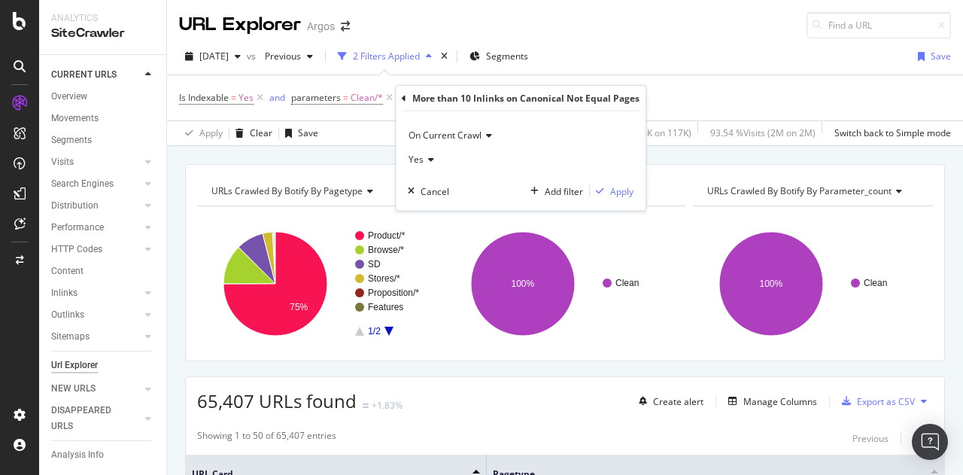
click at [737, 55] on div "[DATE] vs Previous 2 Filters Applied Segments Save" at bounding box center [565, 59] width 796 height 30
